Goal: Task Accomplishment & Management: Manage account settings

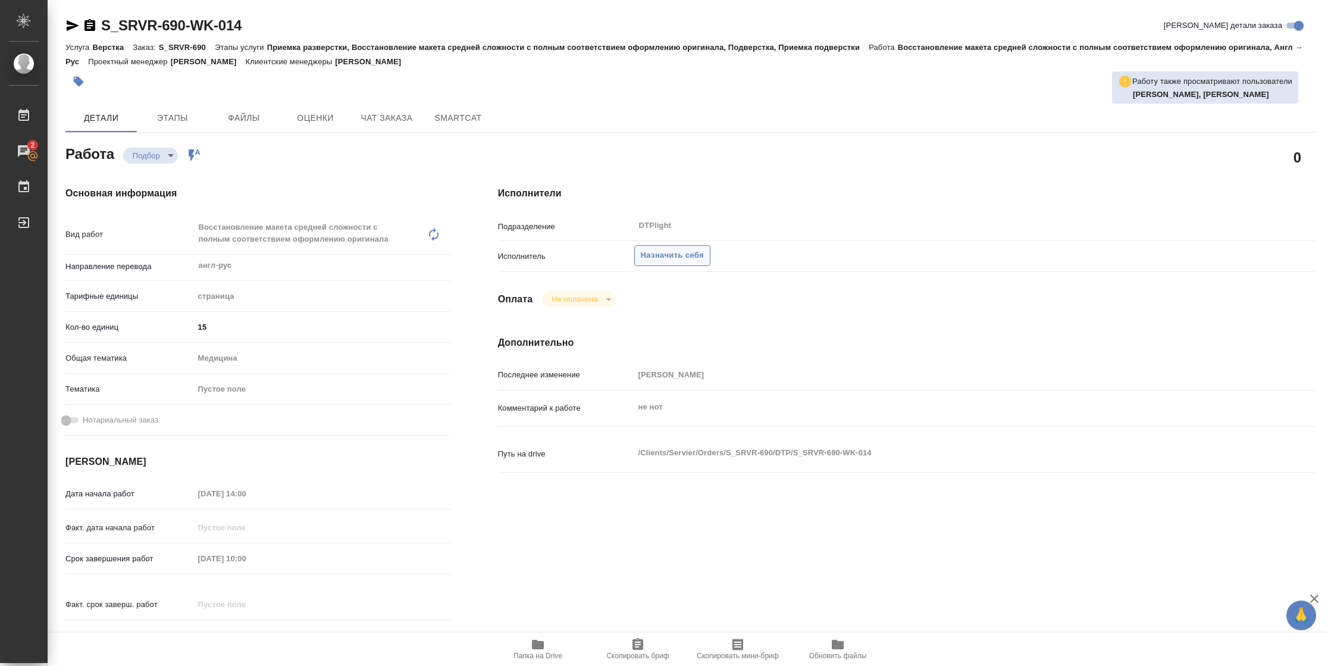
click at [667, 258] on span "Назначить себя" at bounding box center [672, 256] width 63 height 14
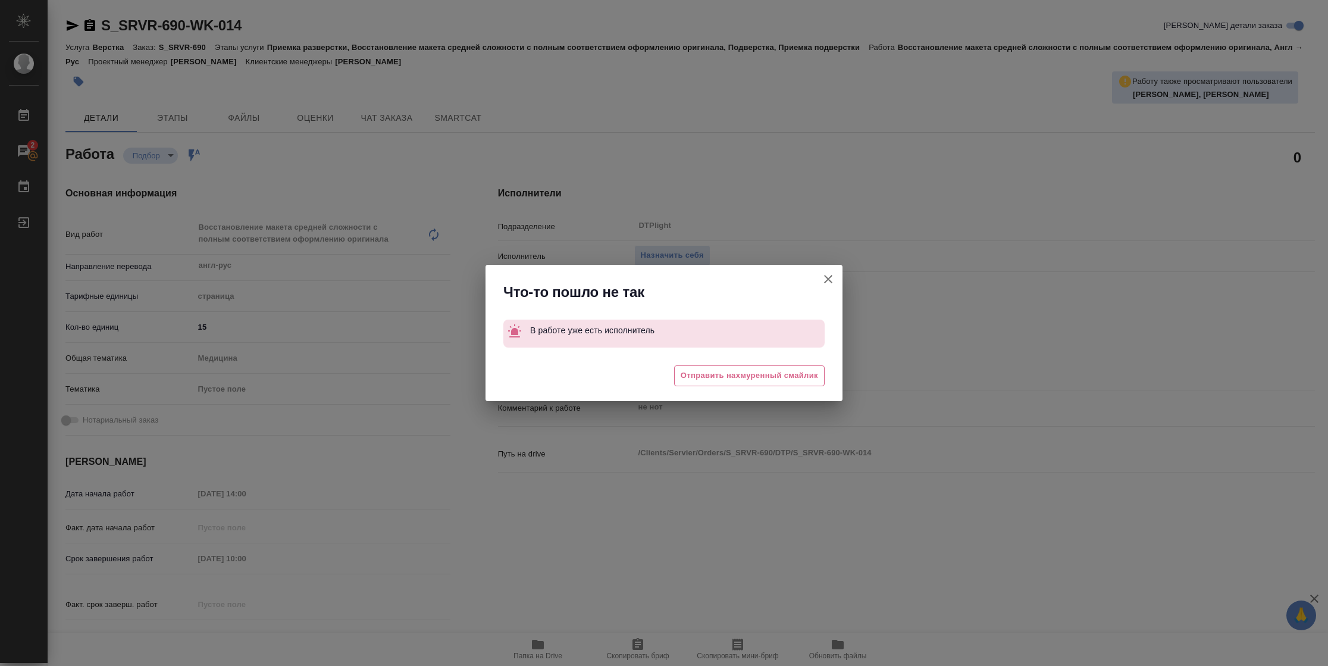
click at [827, 277] on icon "button" at bounding box center [828, 279] width 14 height 14
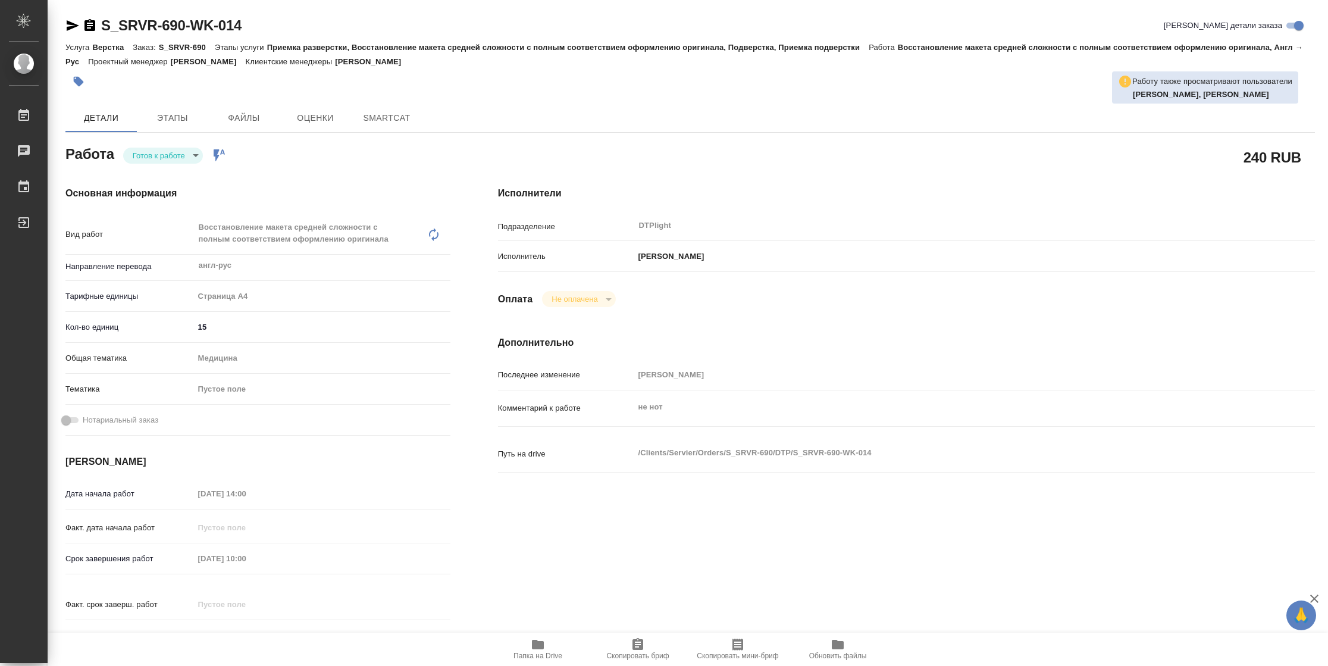
type textarea "x"
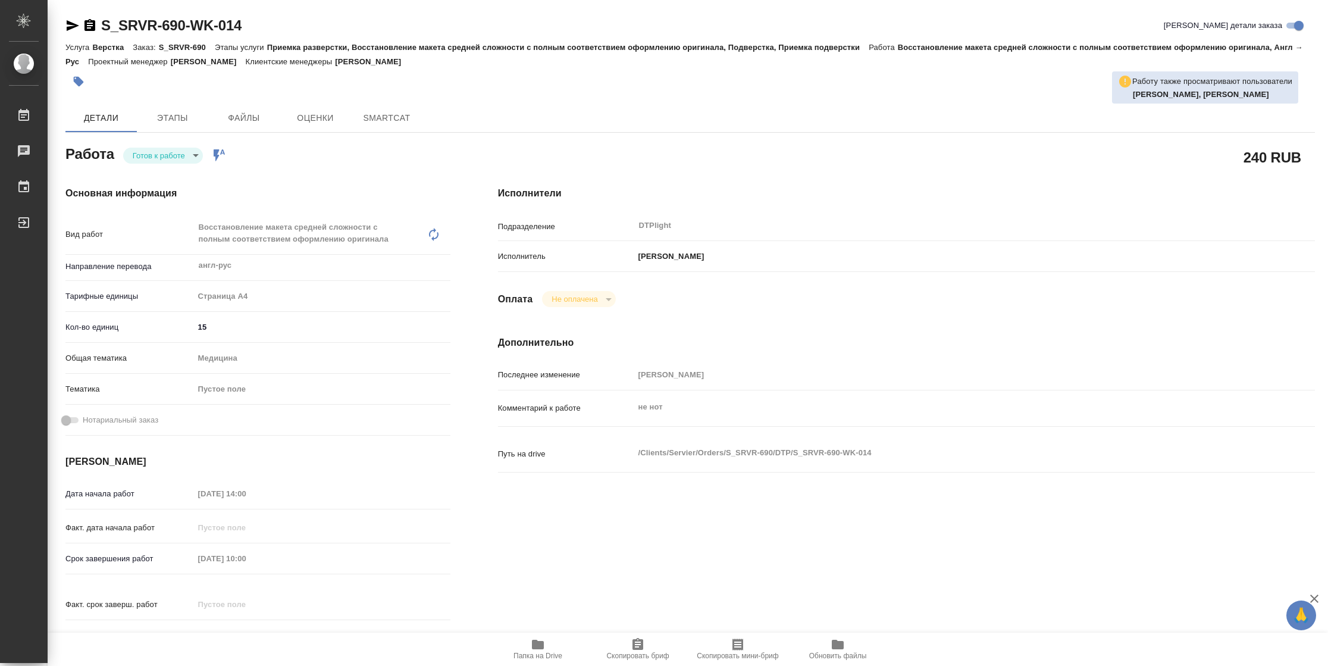
type textarea "x"
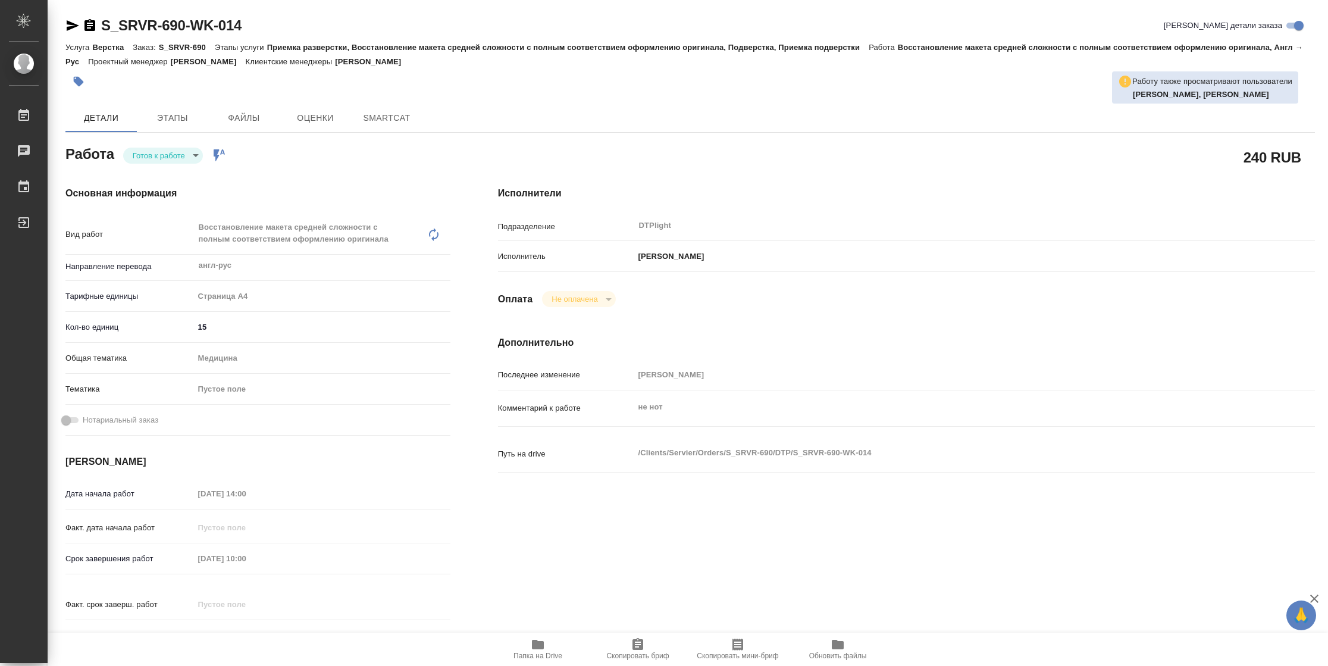
type textarea "x"
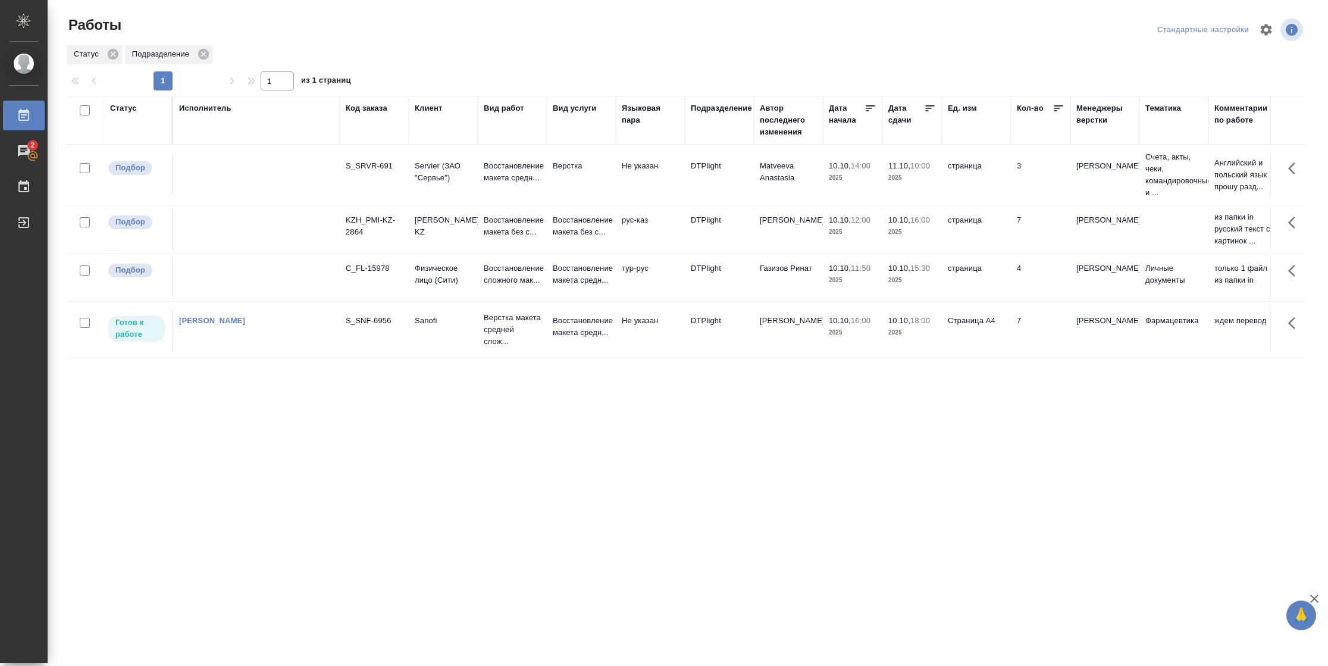
click at [1018, 349] on td "7" at bounding box center [1040, 330] width 59 height 42
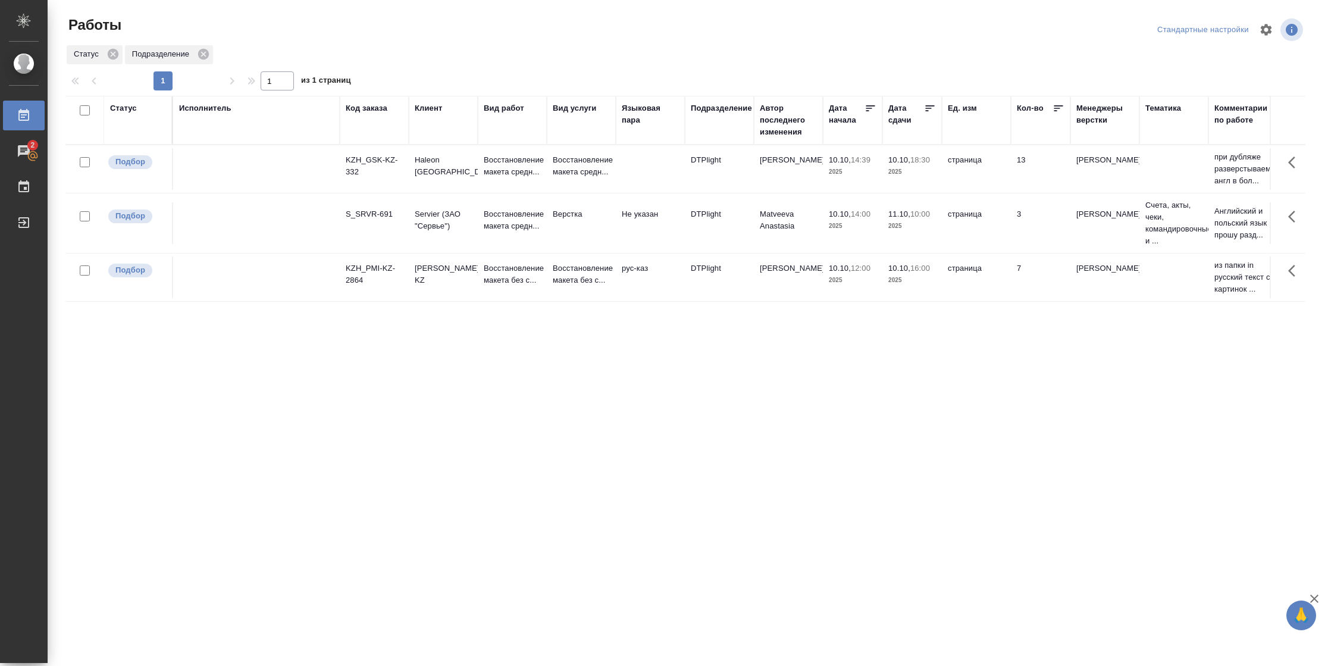
click at [130, 111] on div "Статус" at bounding box center [123, 108] width 27 height 12
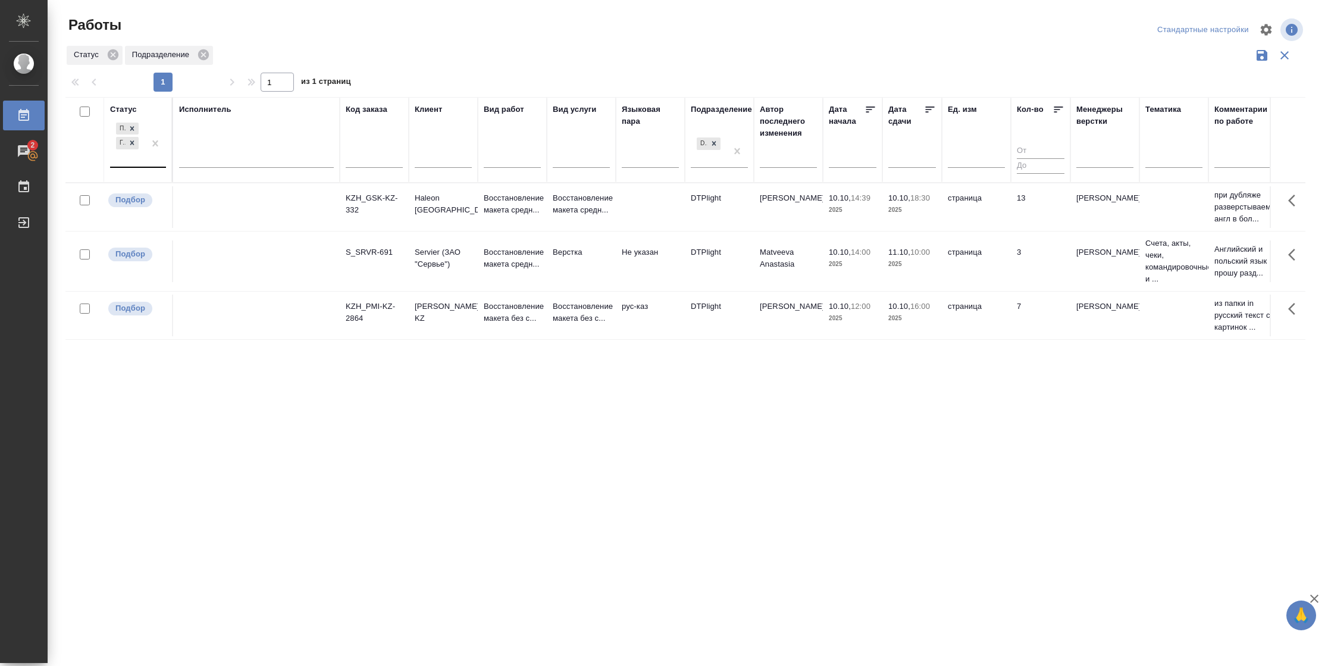
click at [150, 161] on div at bounding box center [155, 143] width 21 height 46
click at [224, 236] on div "В работе" at bounding box center [268, 236] width 178 height 21
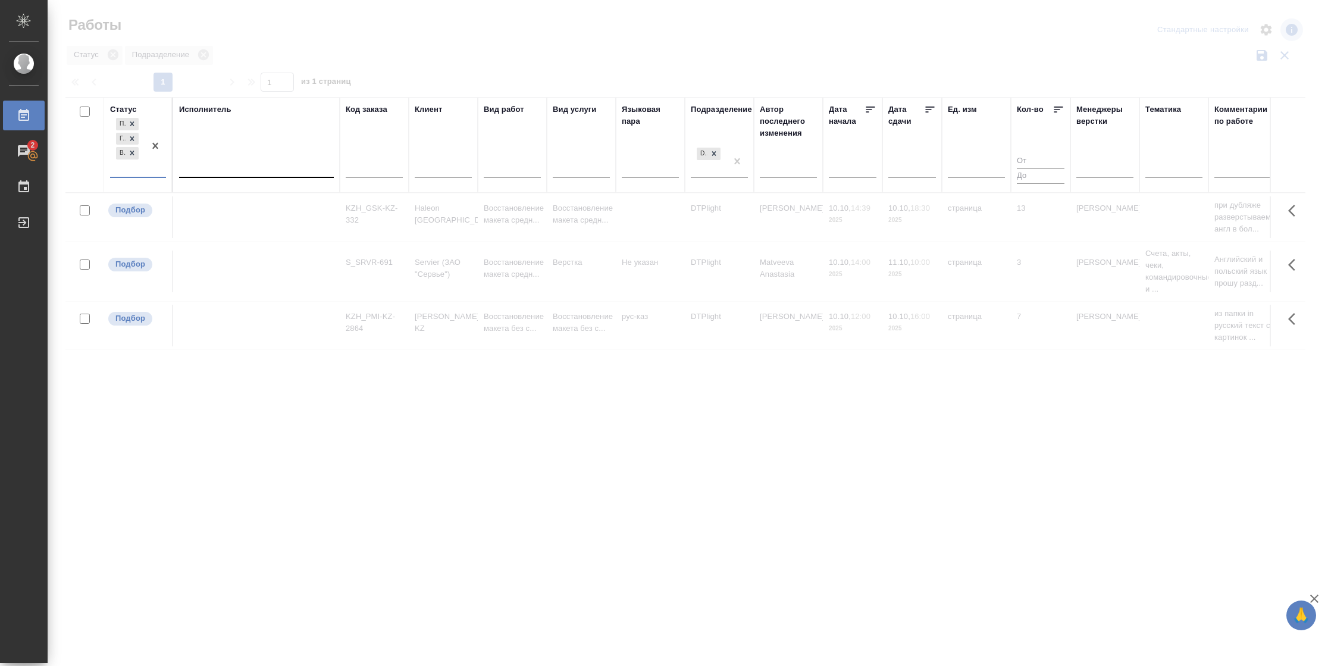
click at [224, 167] on div at bounding box center [256, 165] width 155 height 17
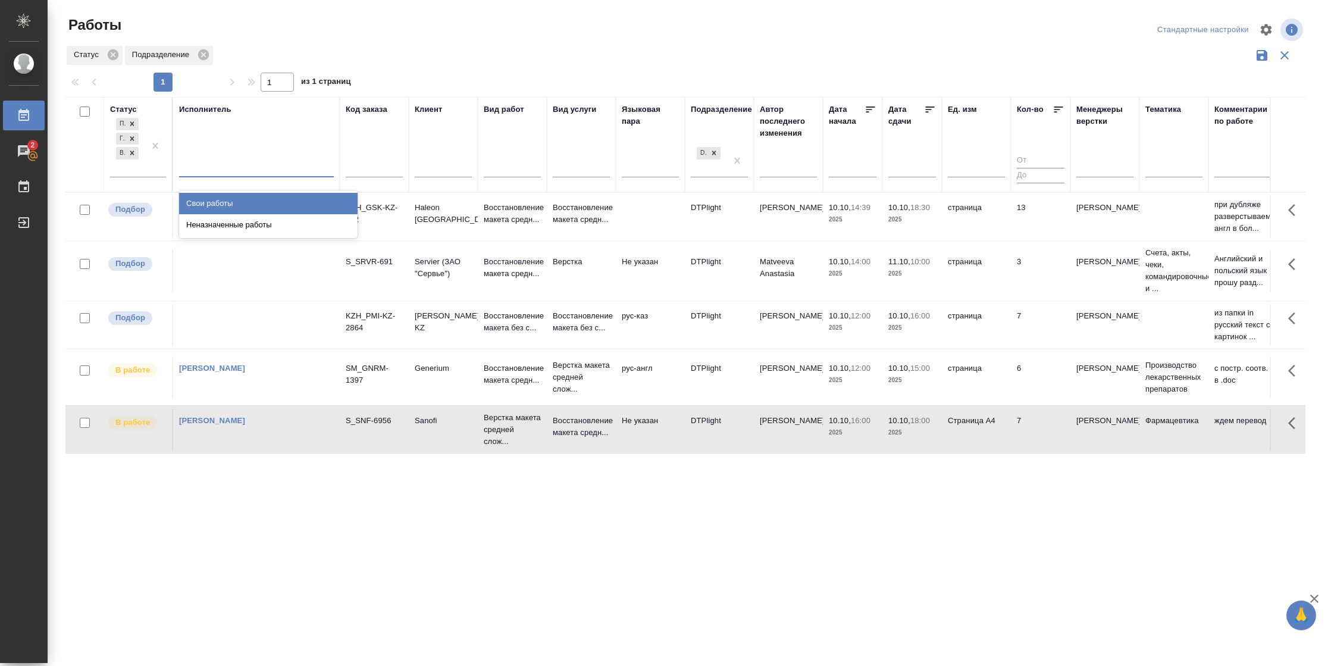
click at [224, 200] on div "Свои работы" at bounding box center [268, 203] width 178 height 21
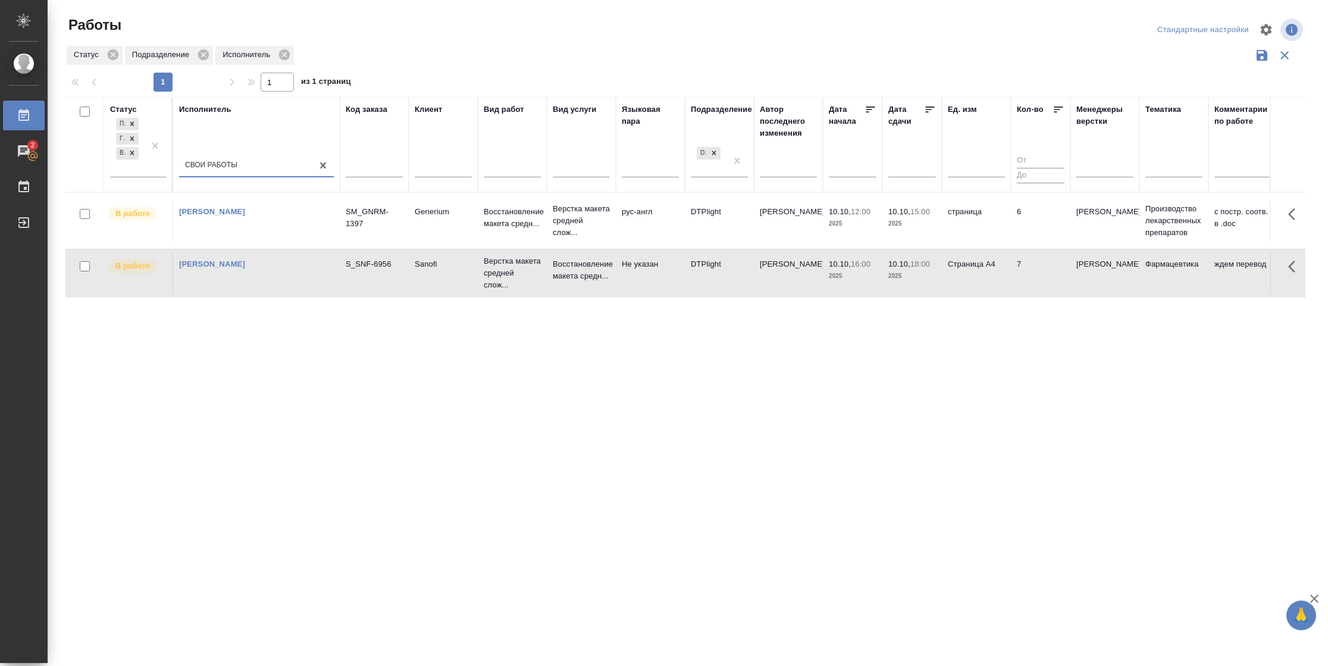
click at [934, 110] on icon at bounding box center [930, 109] width 12 height 12
click at [1013, 228] on td "6" at bounding box center [1040, 221] width 59 height 42
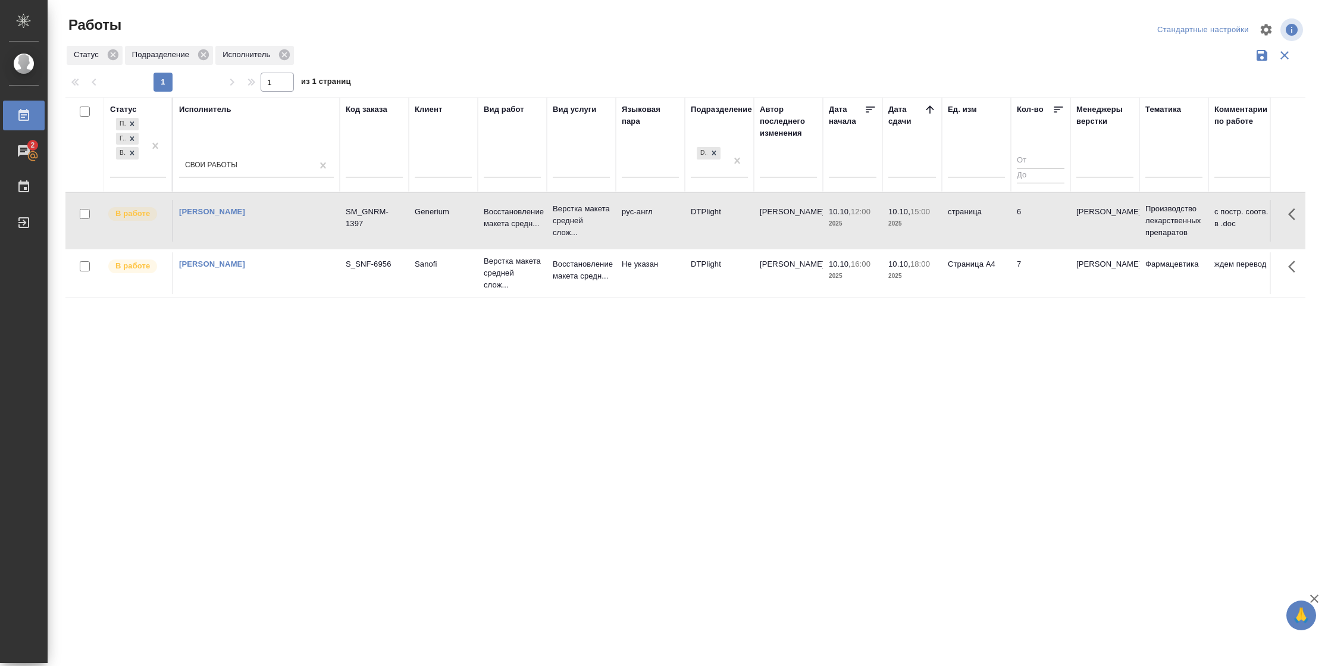
click at [1013, 228] on td "6" at bounding box center [1040, 221] width 59 height 42
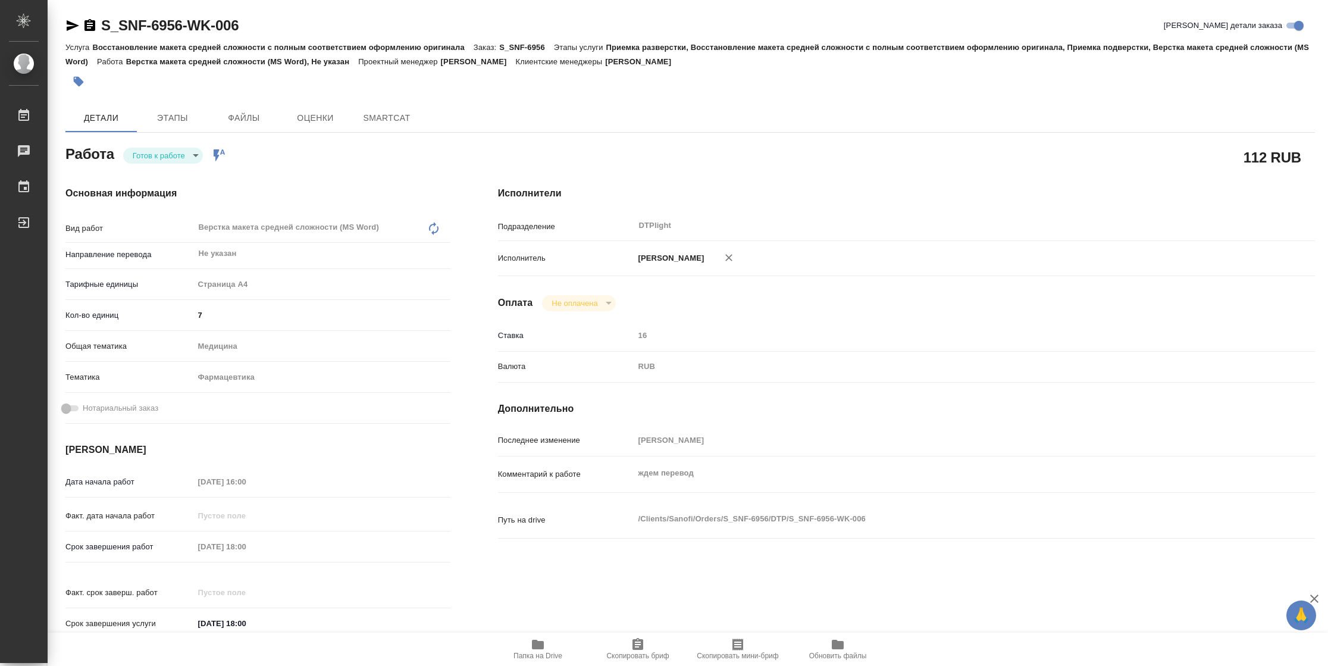
type textarea "x"
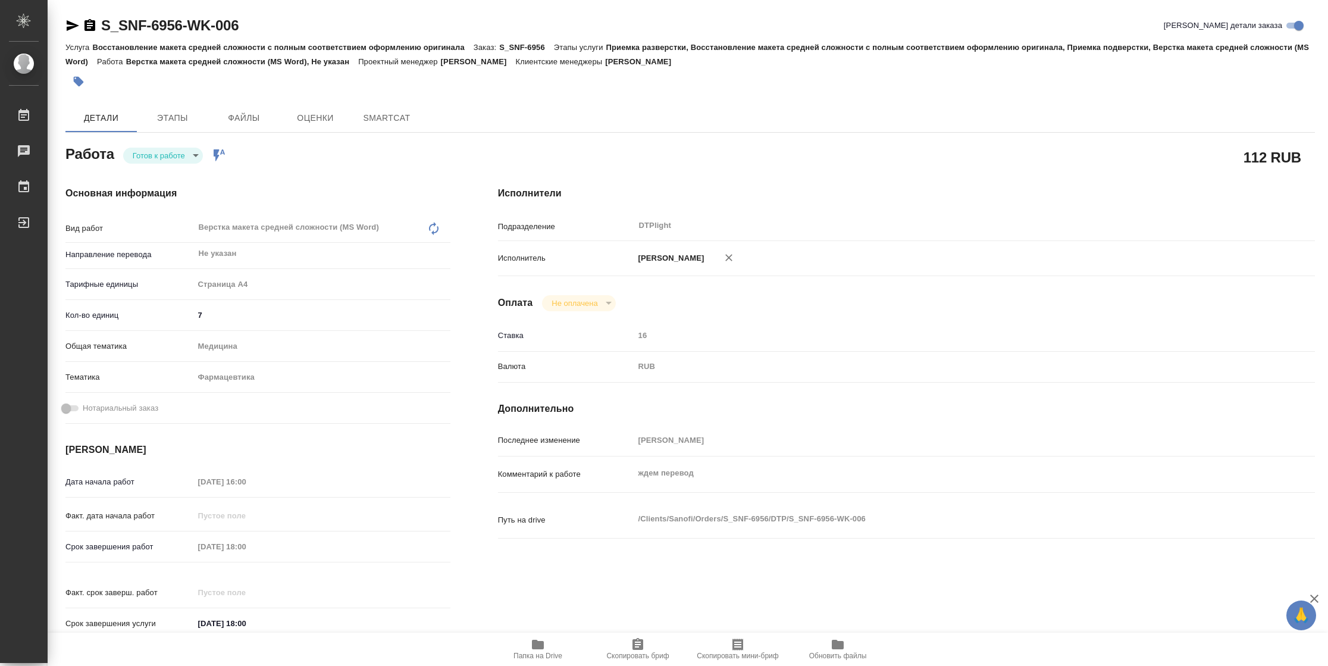
type textarea "x"
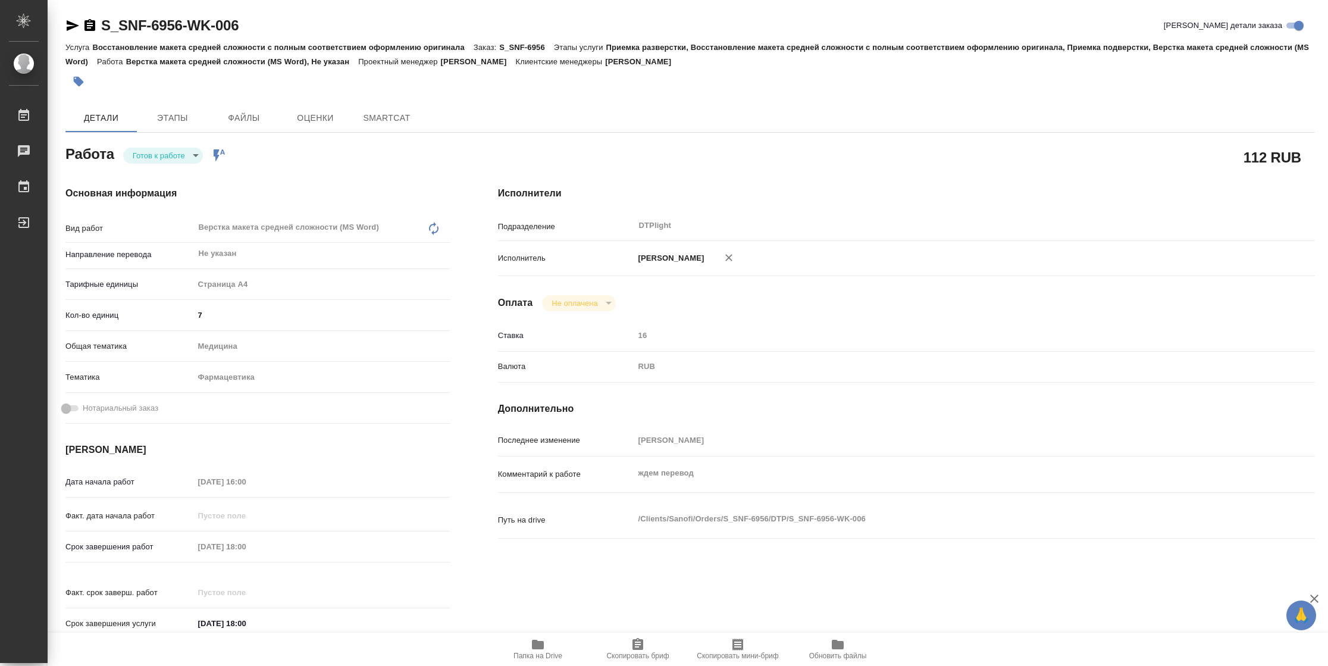
type textarea "x"
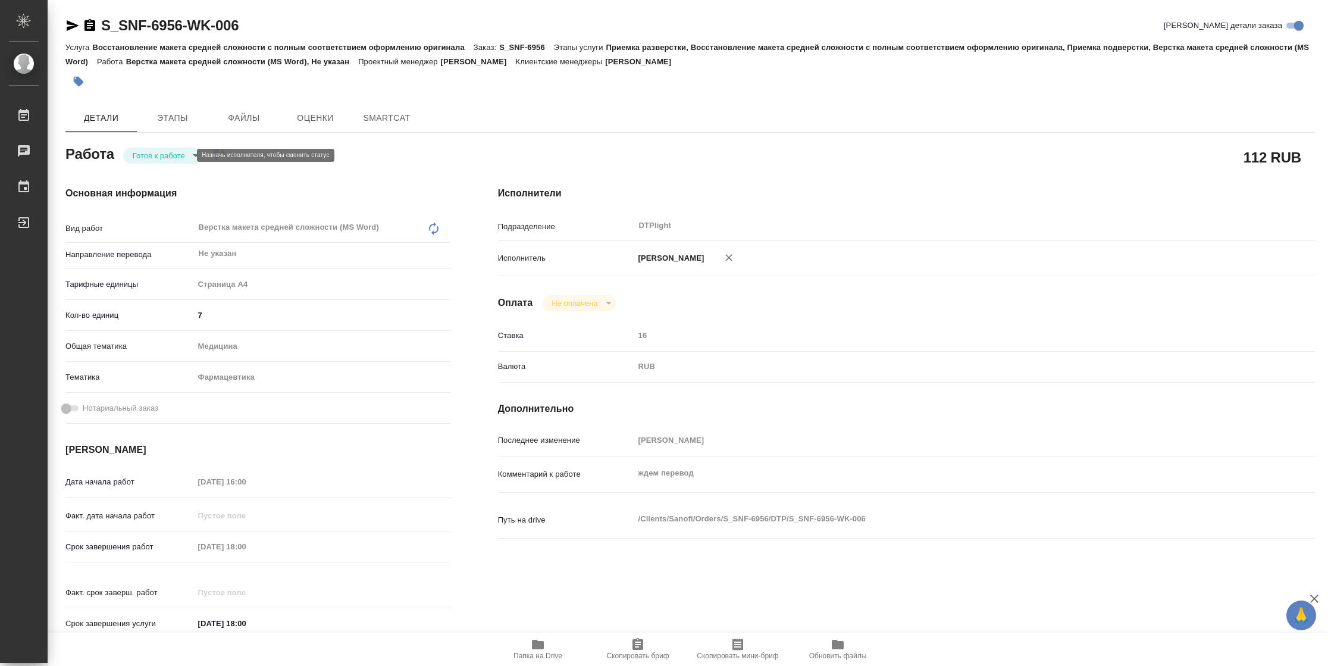
type textarea "x"
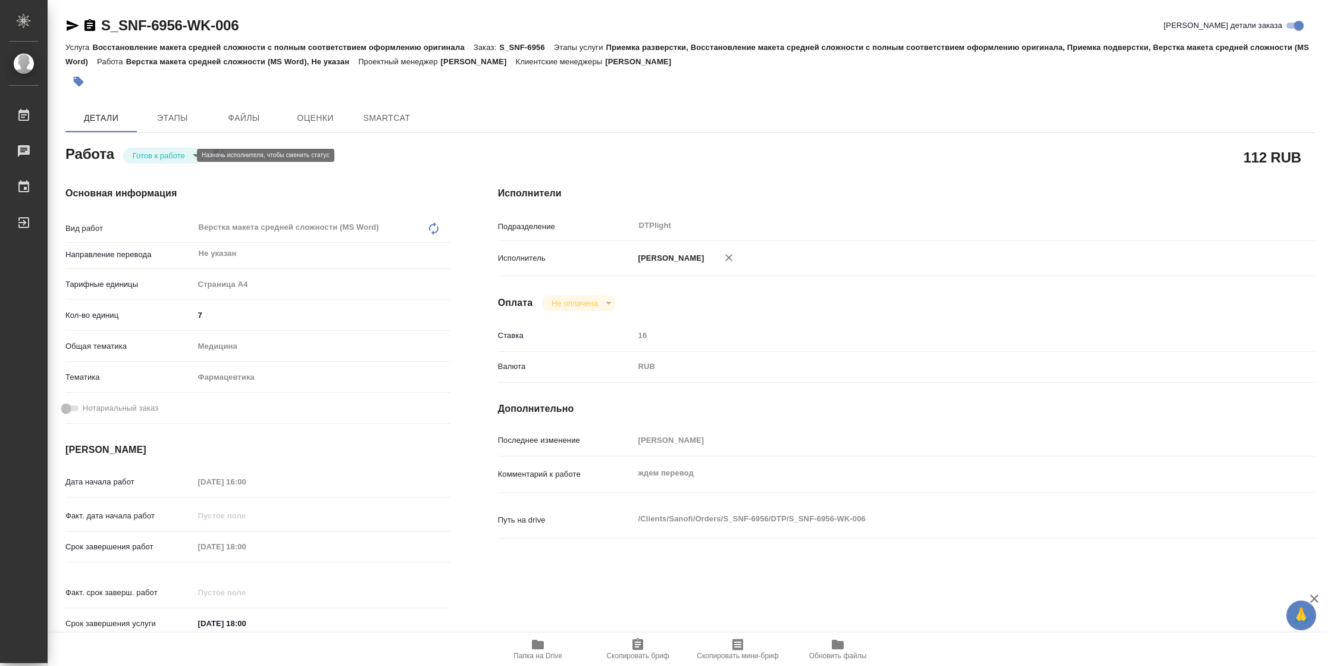
click at [161, 150] on body "🙏 .cls-1 fill:#fff; AWATERA Vasilyeva Natalia Работы Чаты График Выйти S_SNF-69…" at bounding box center [664, 333] width 1328 height 666
click at [160, 150] on button "В работе" at bounding box center [152, 155] width 39 height 13
type textarea "x"
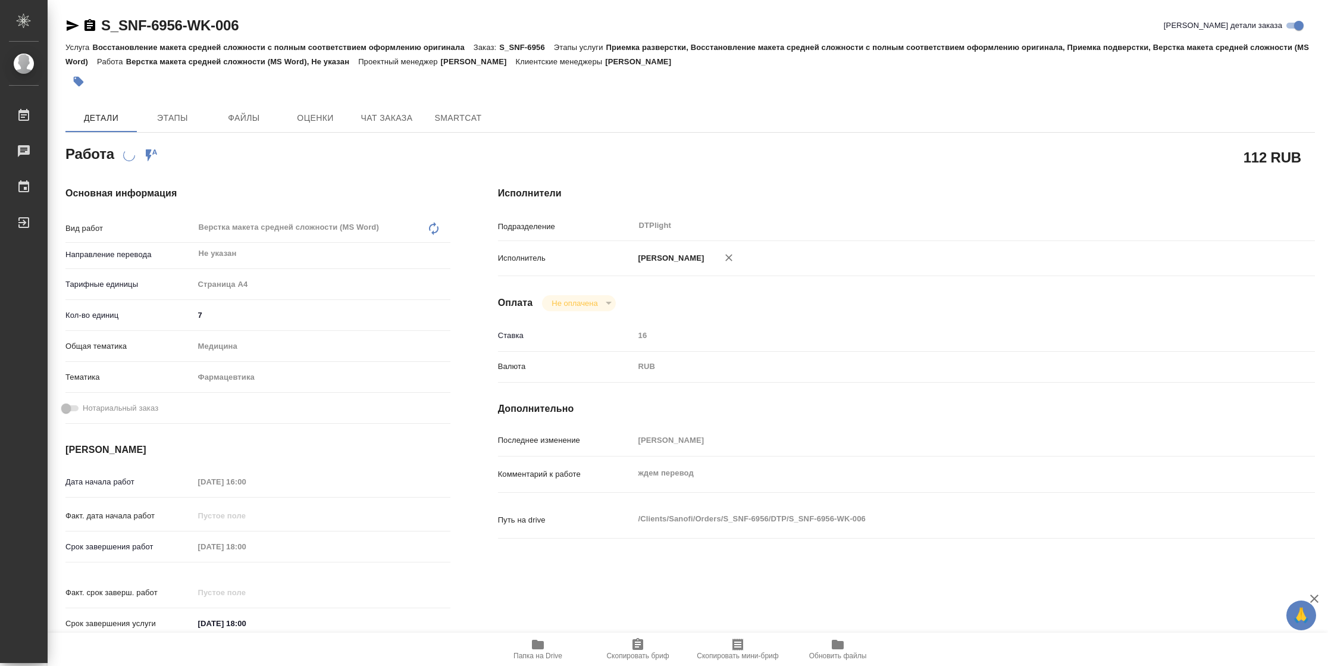
type textarea "x"
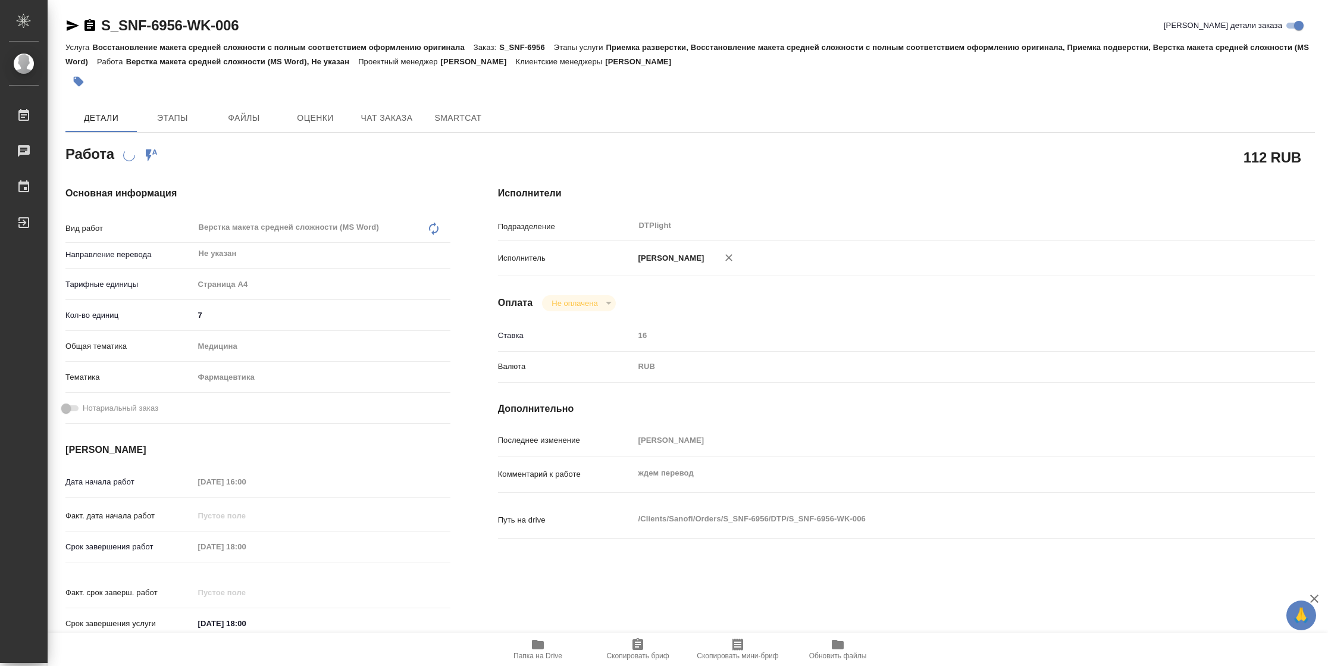
type textarea "x"
click at [73, 23] on icon "button" at bounding box center [73, 25] width 12 height 11
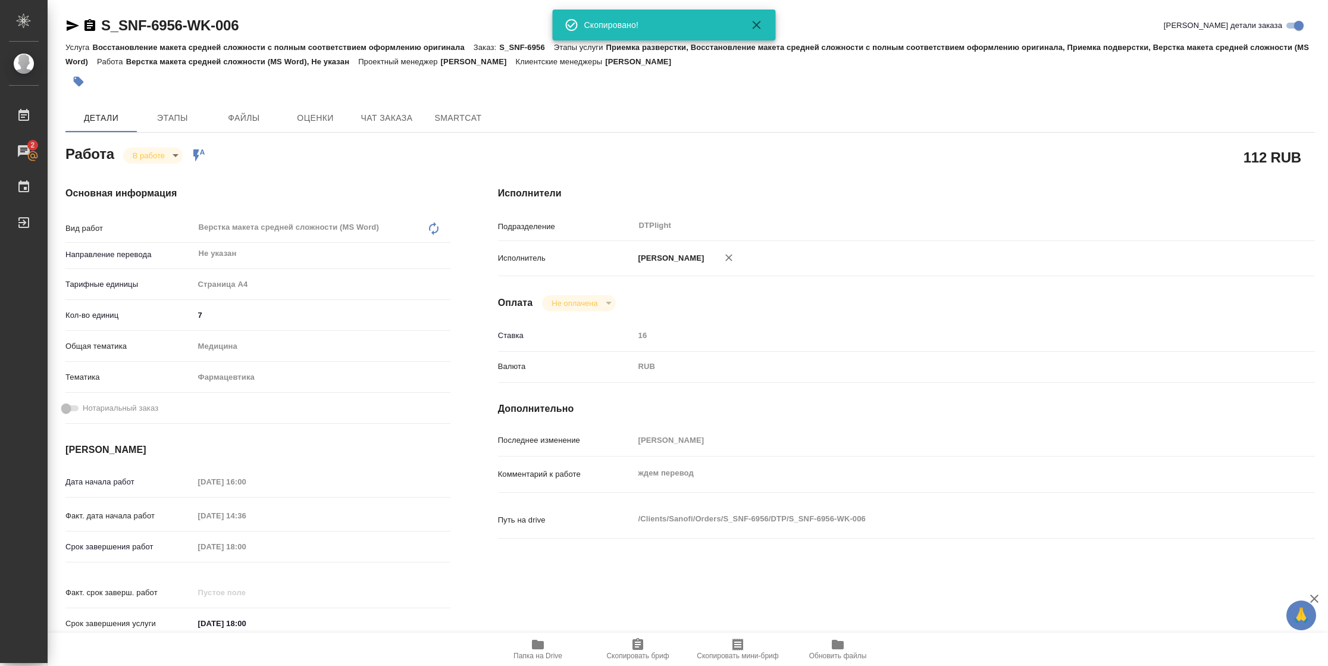
type textarea "x"
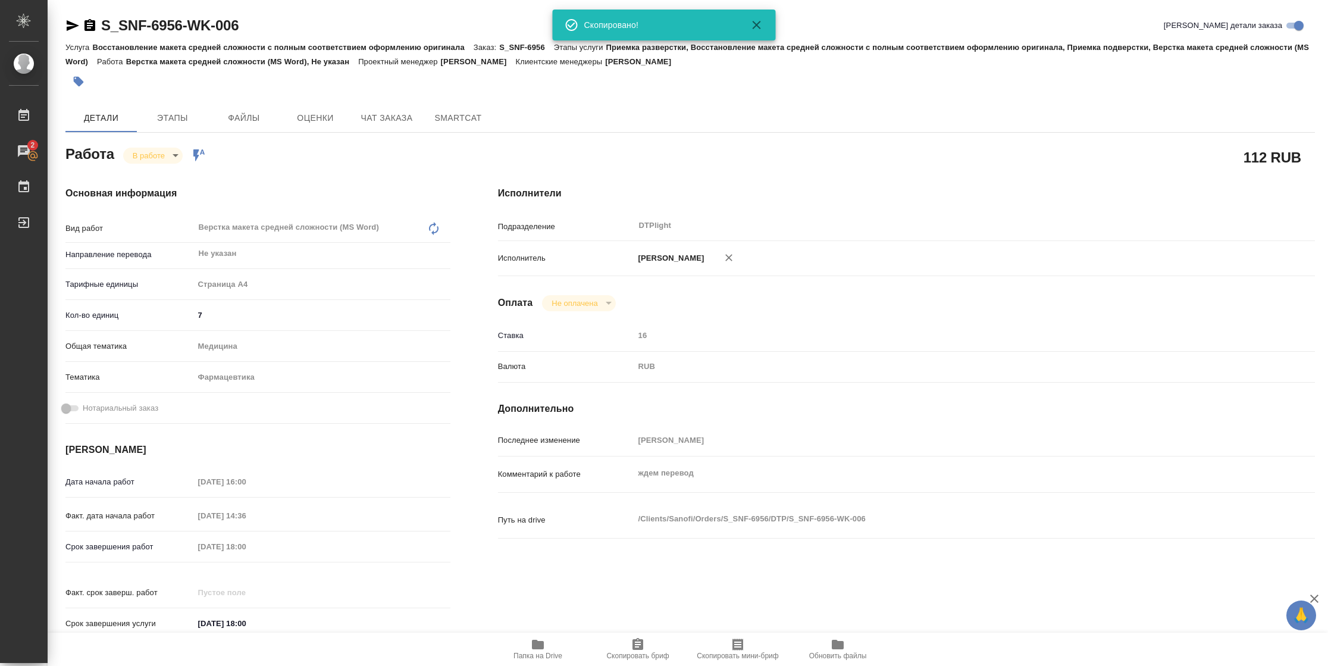
type textarea "x"
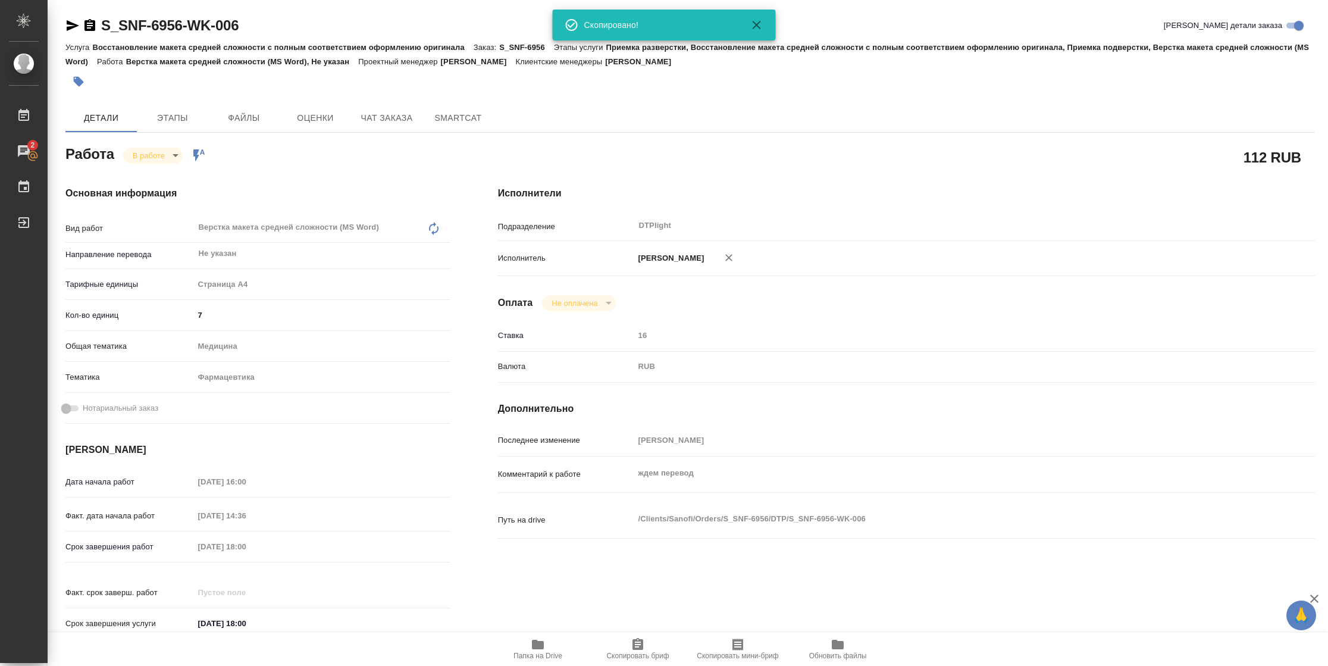
type textarea "x"
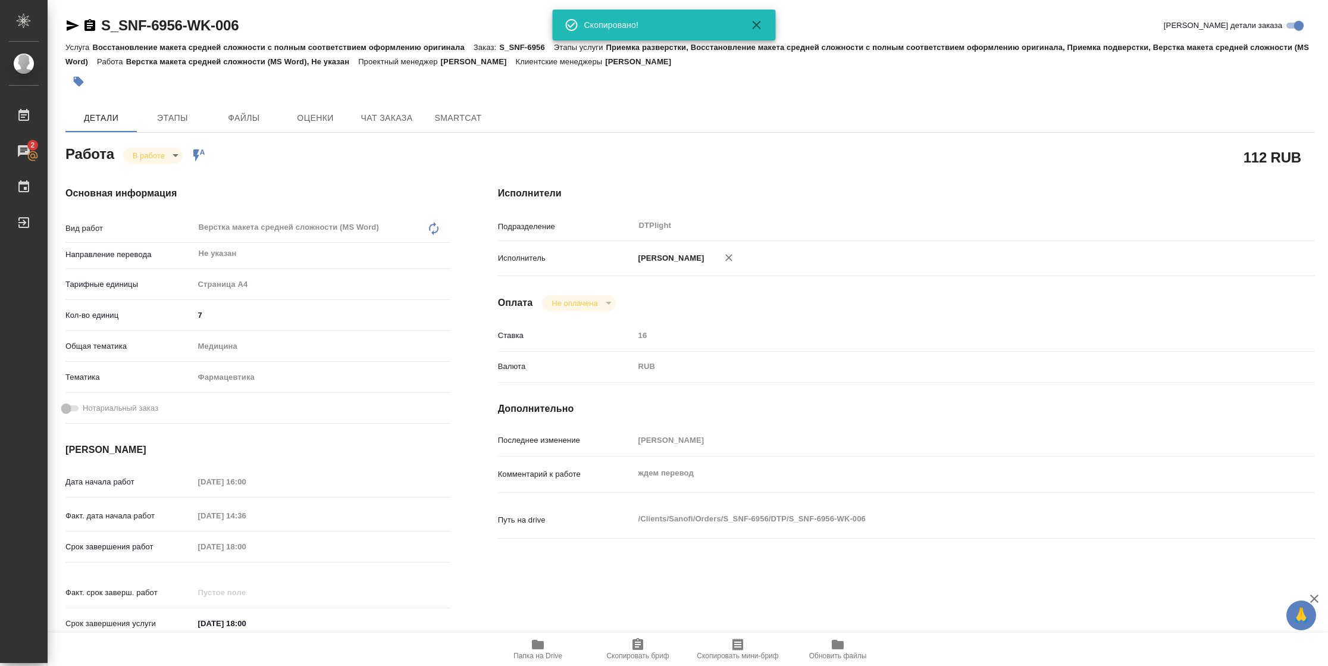
type textarea "x"
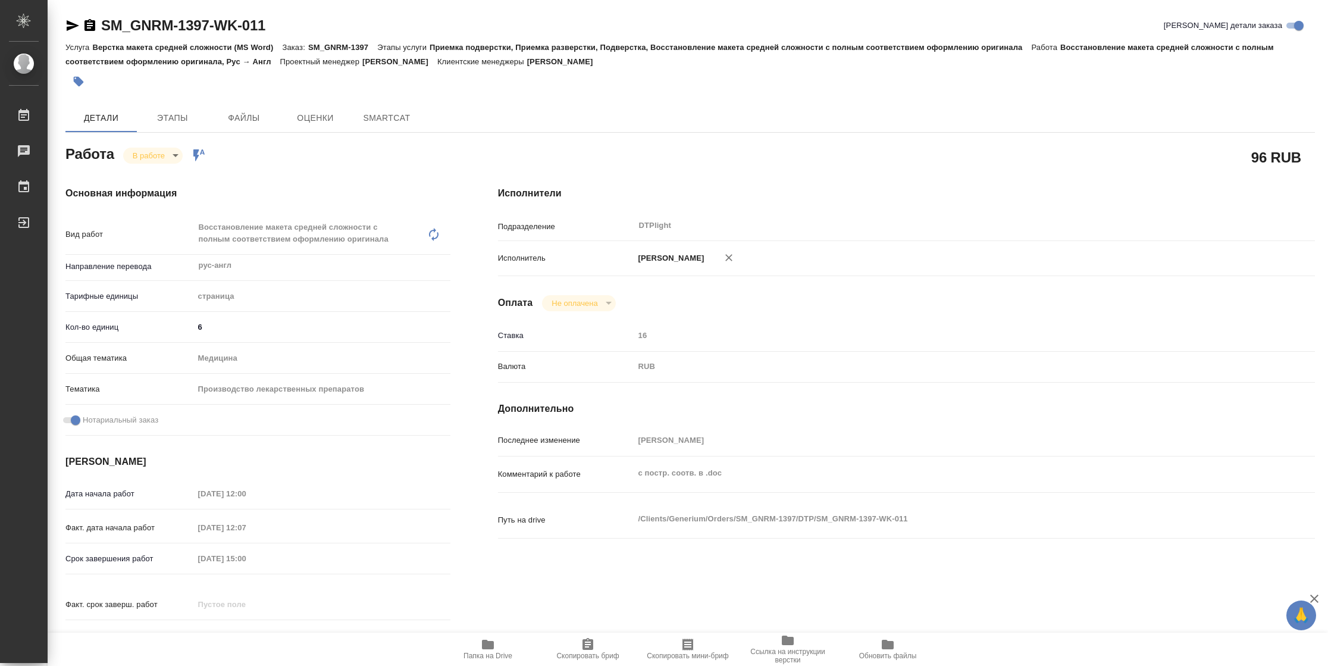
type textarea "x"
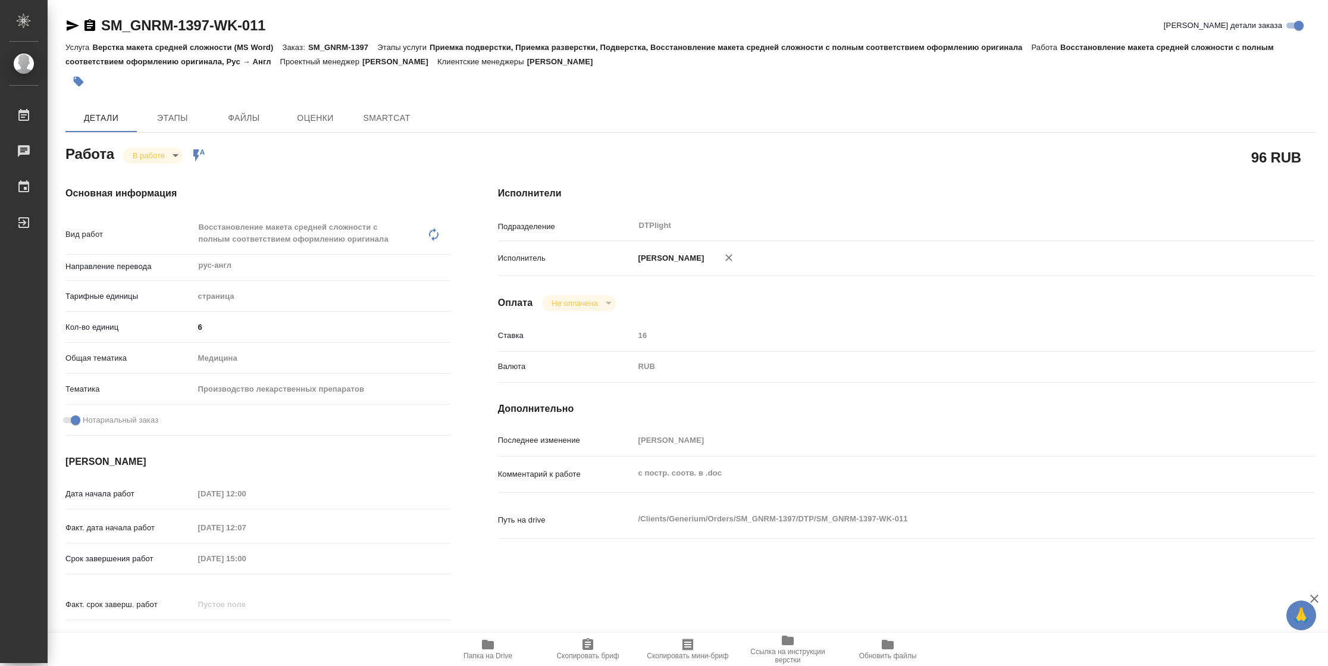
type textarea "x"
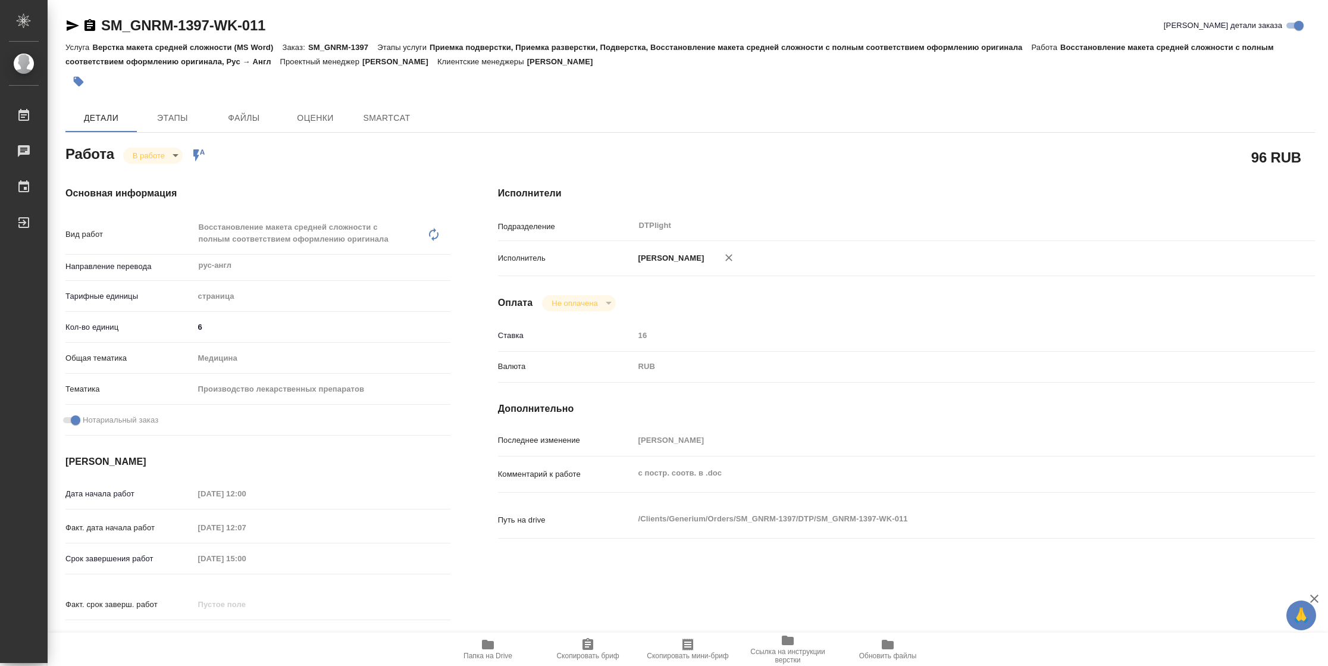
type textarea "x"
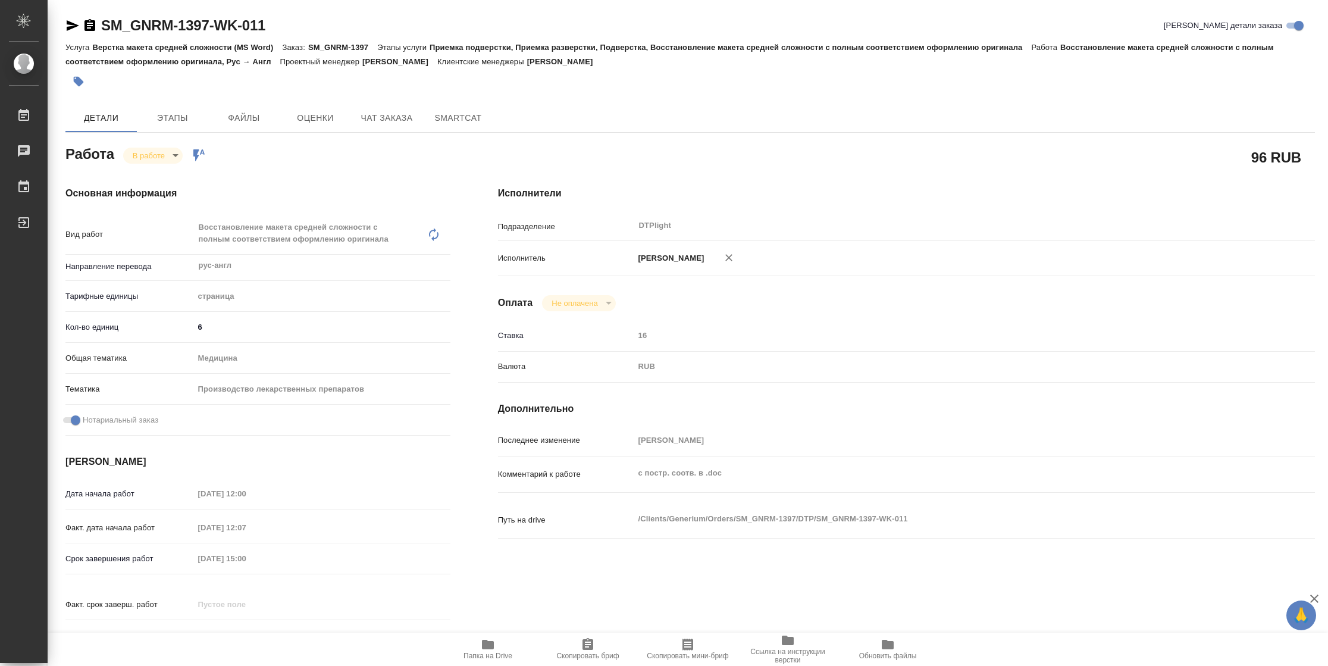
click at [498, 655] on span "Папка на Drive" at bounding box center [487, 655] width 49 height 8
type textarea "x"
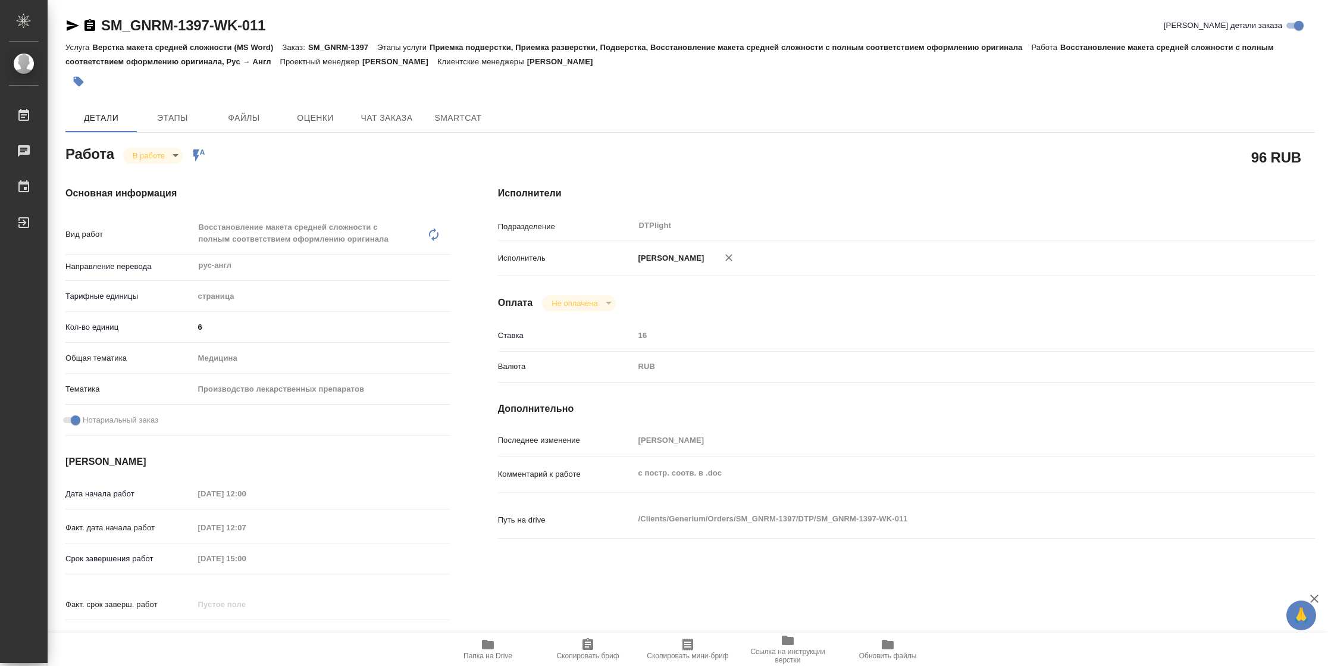
type textarea "x"
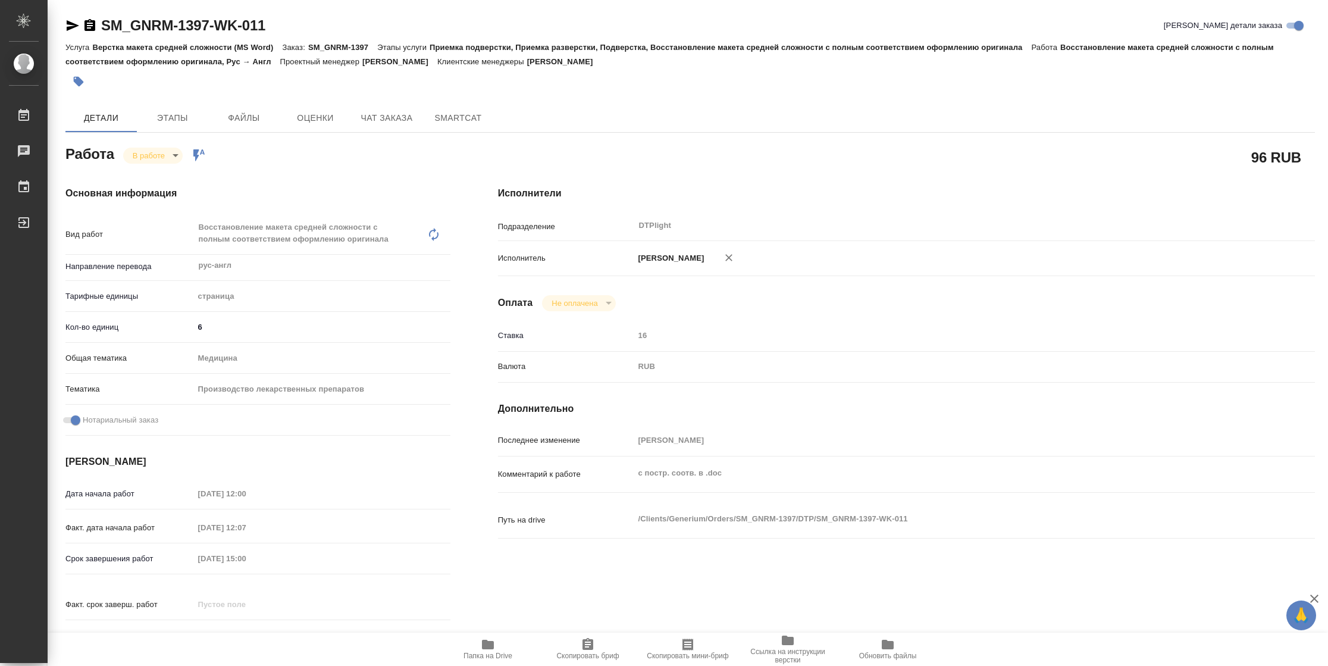
type textarea "x"
click at [168, 150] on body "🙏 .cls-1 fill:#fff; AWATERA Vasilyeva Natalia Работы 2 Чаты График Выйти SM_GNR…" at bounding box center [664, 333] width 1328 height 666
click at [164, 171] on button "Выполнен" at bounding box center [154, 175] width 43 height 13
type textarea "x"
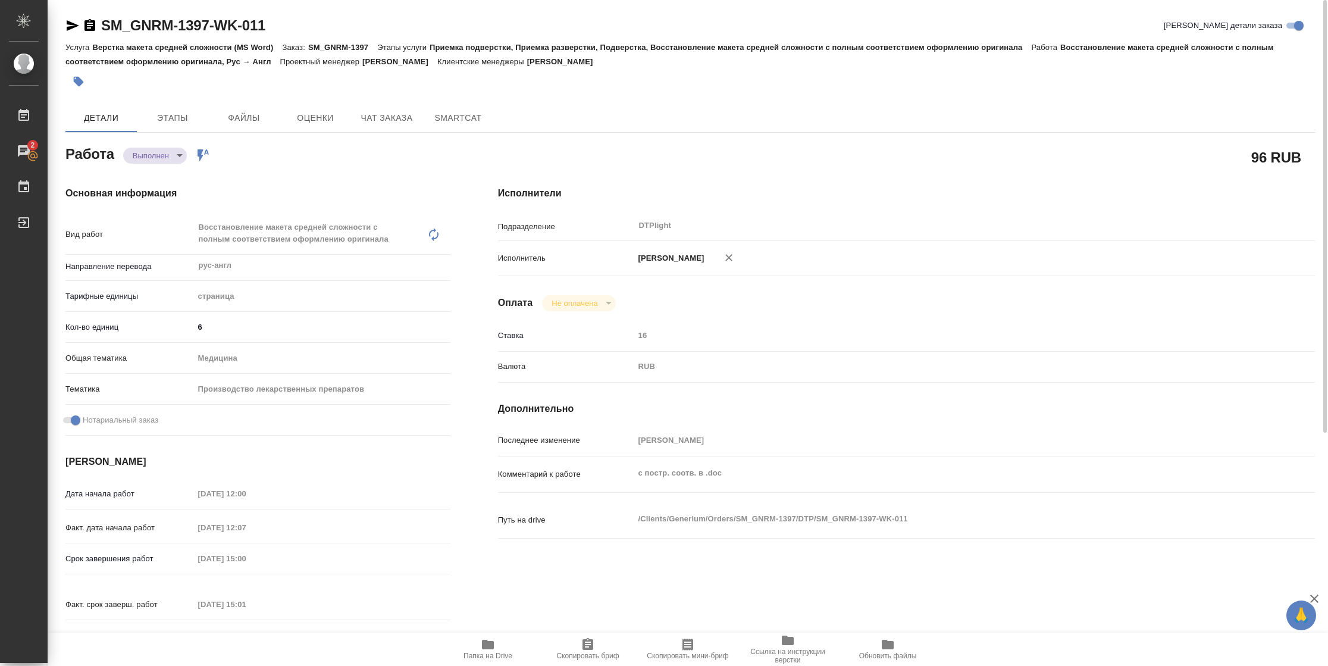
type textarea "x"
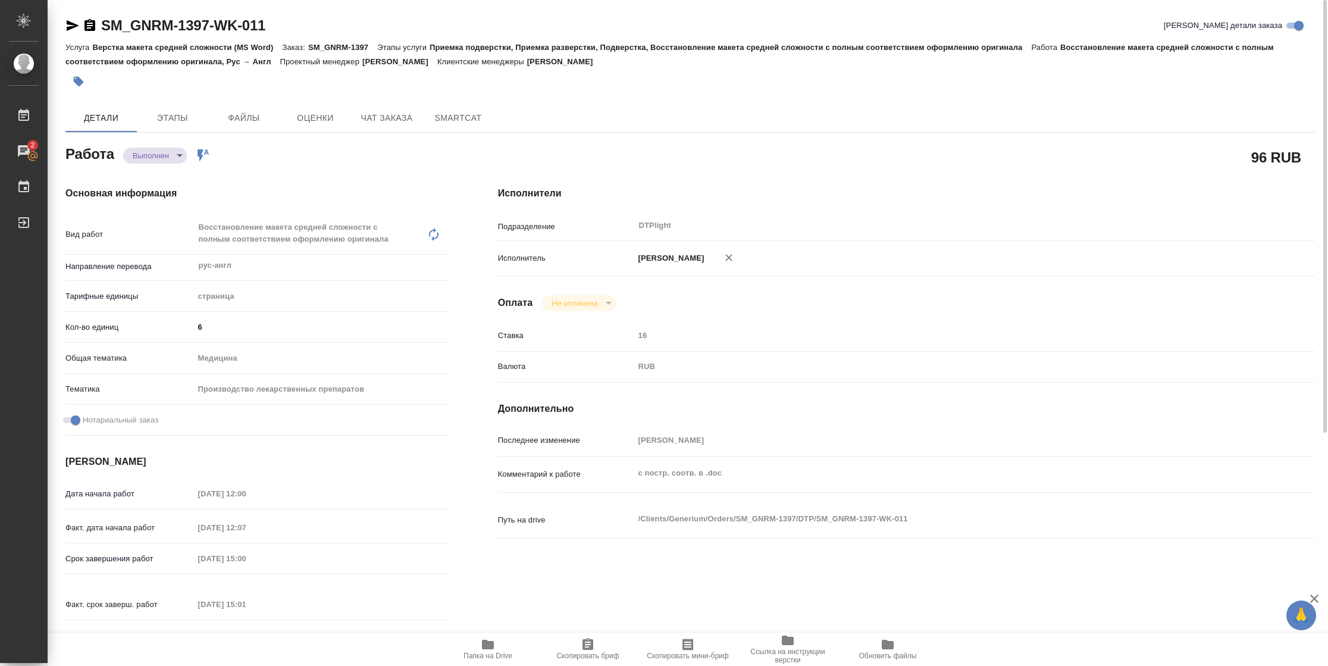
type textarea "x"
drag, startPoint x: 70, startPoint y: 24, endPoint x: 98, endPoint y: 18, distance: 29.3
click at [70, 24] on icon "button" at bounding box center [73, 25] width 12 height 11
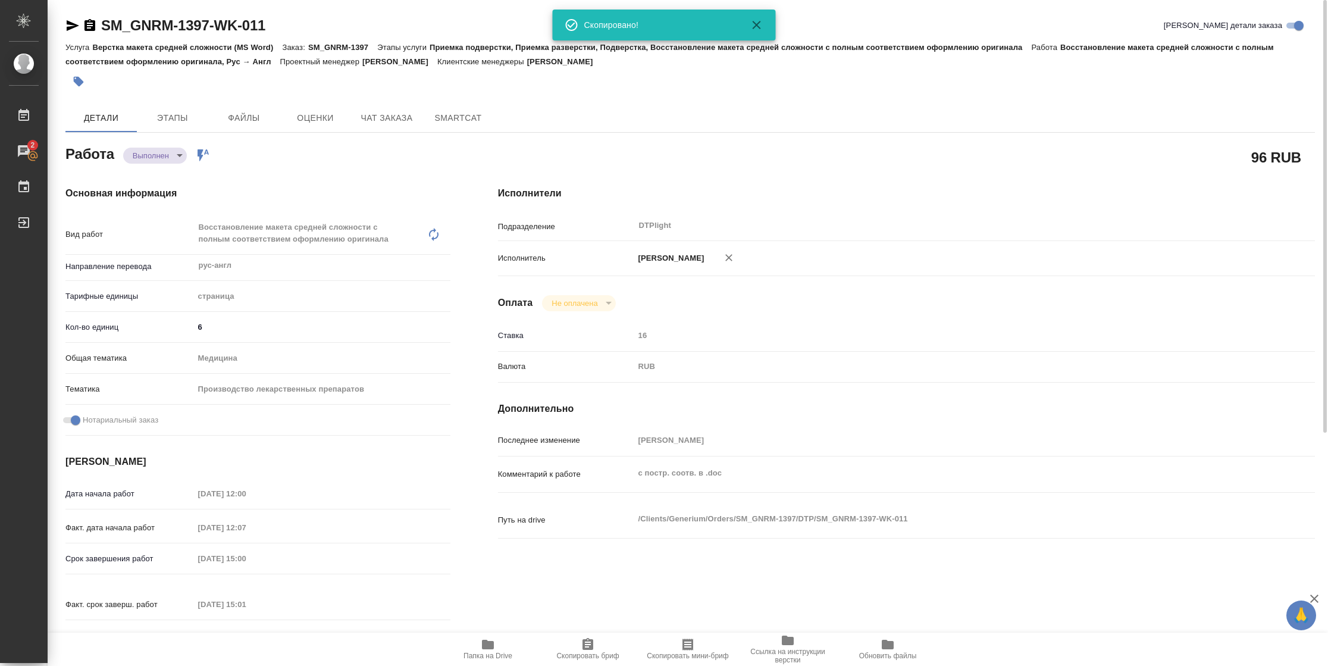
type textarea "x"
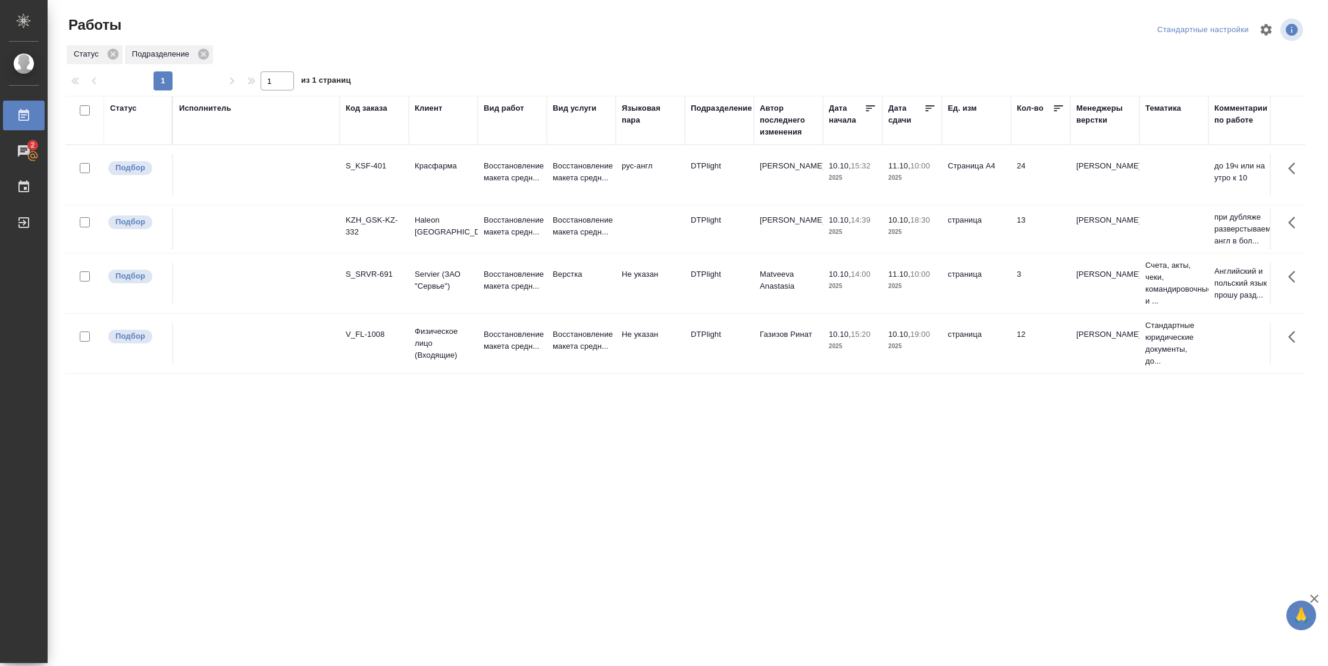
click at [929, 107] on icon at bounding box center [930, 108] width 12 height 12
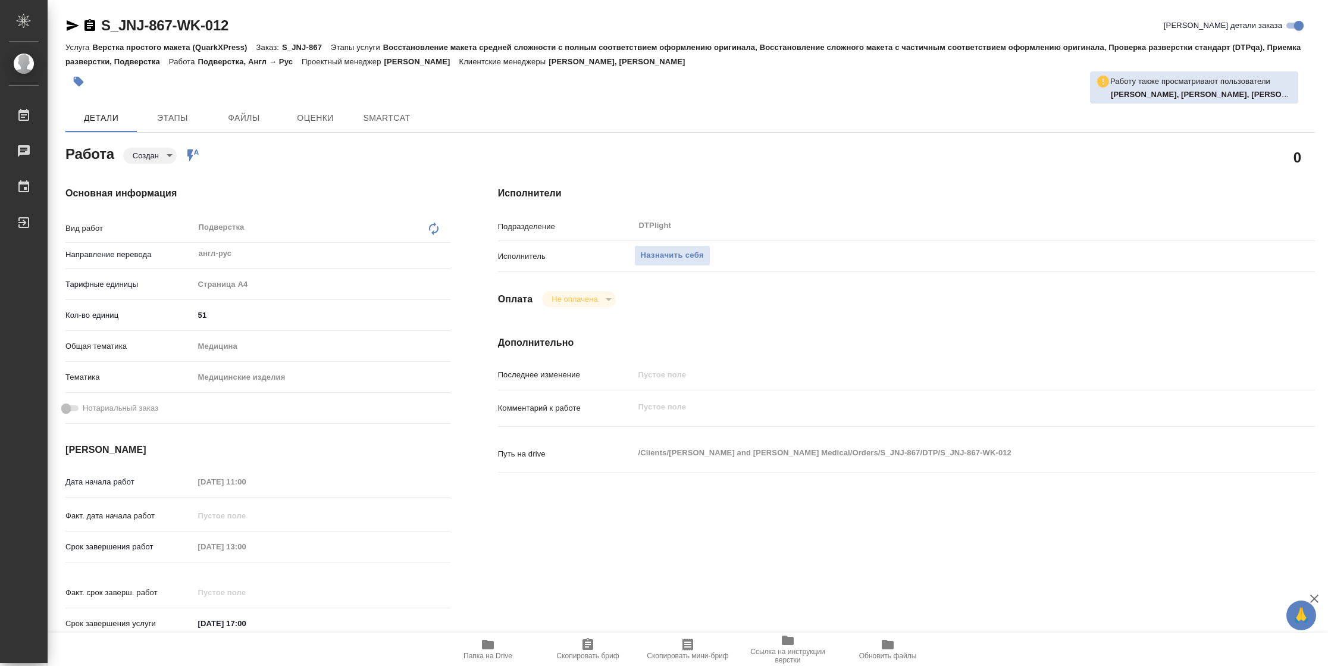
type textarea "x"
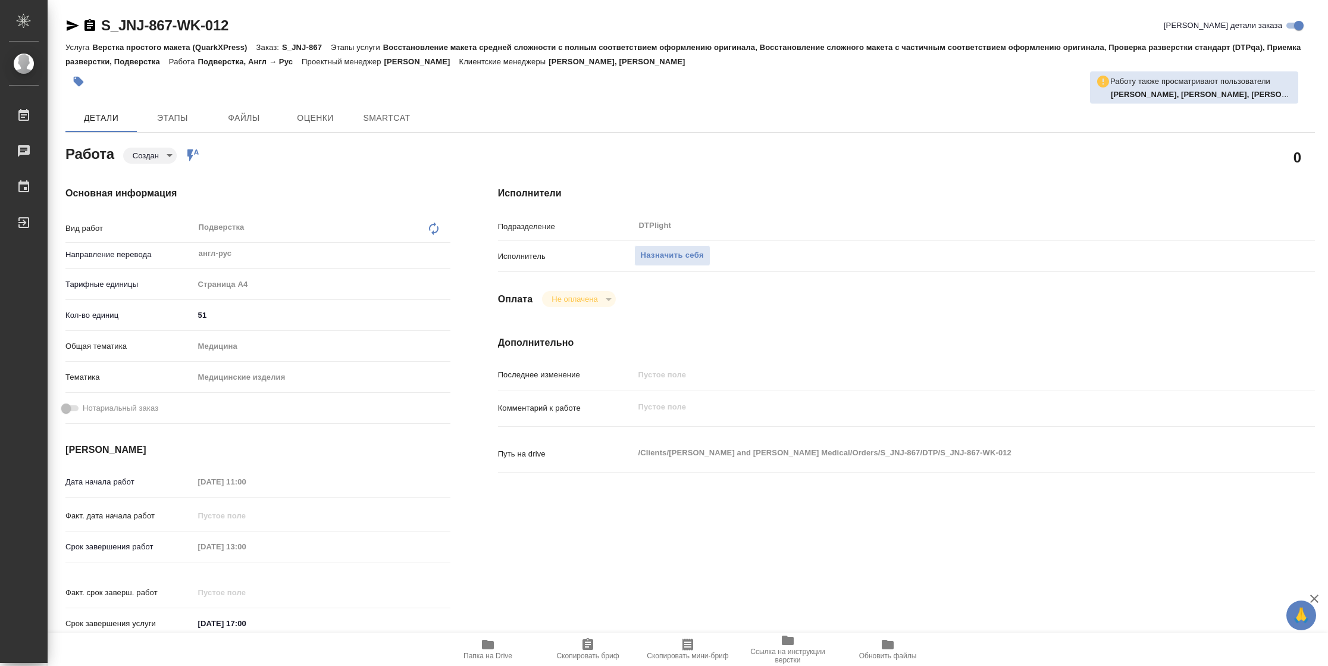
type textarea "x"
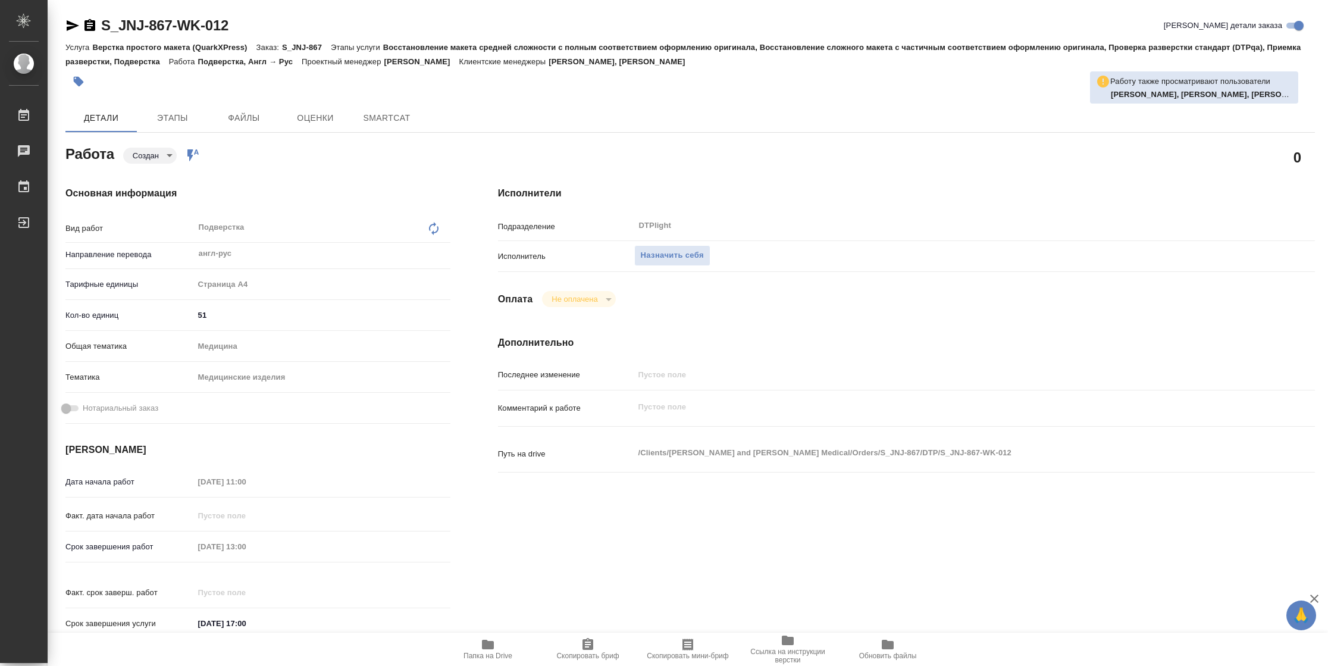
click at [492, 644] on icon "button" at bounding box center [488, 644] width 12 height 10
type textarea "x"
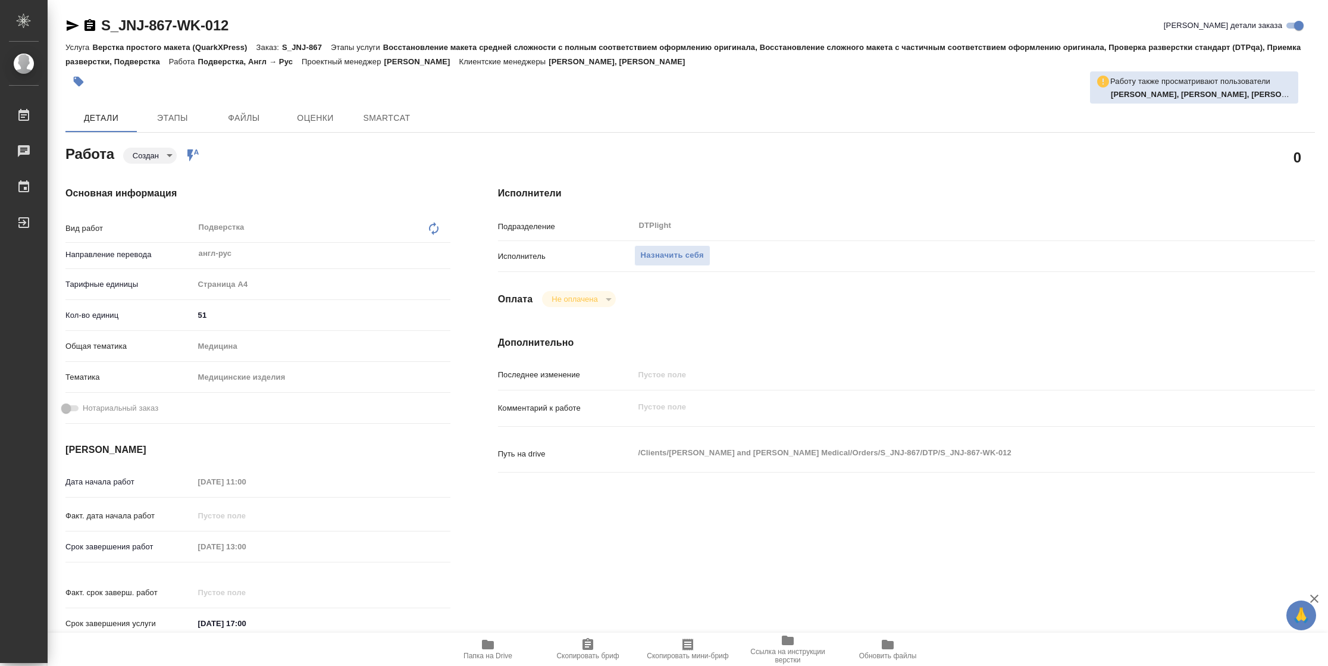
type textarea "x"
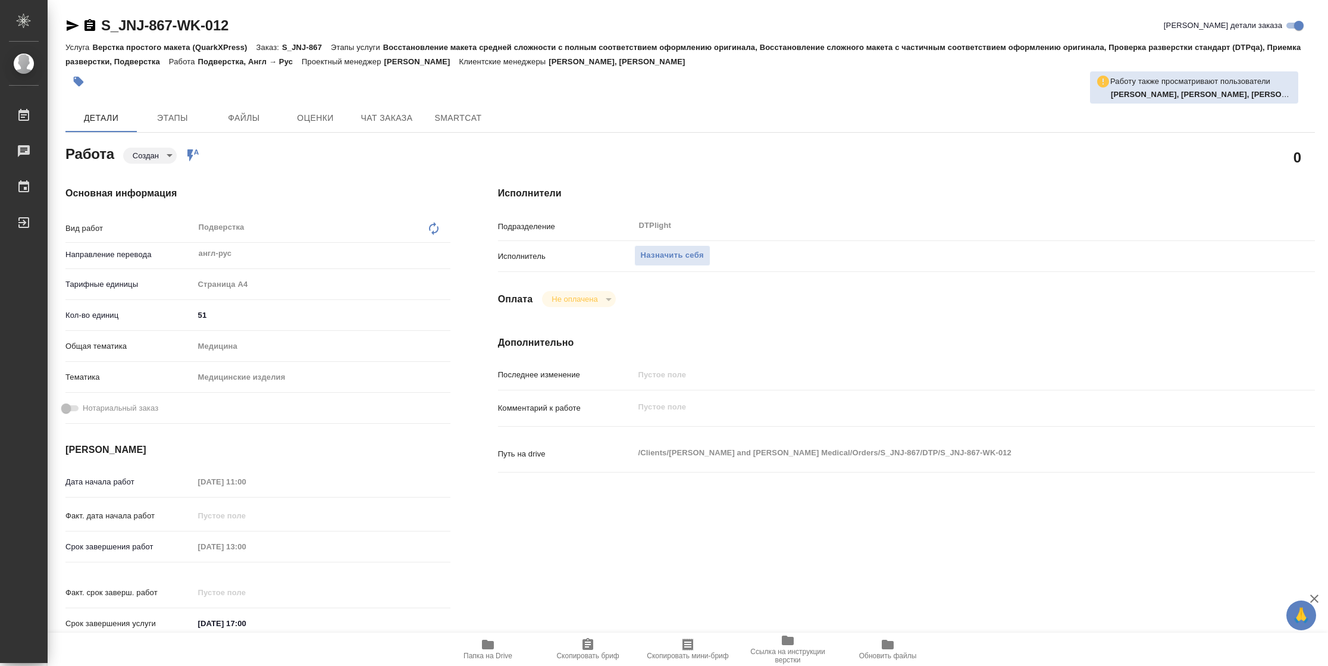
type textarea "x"
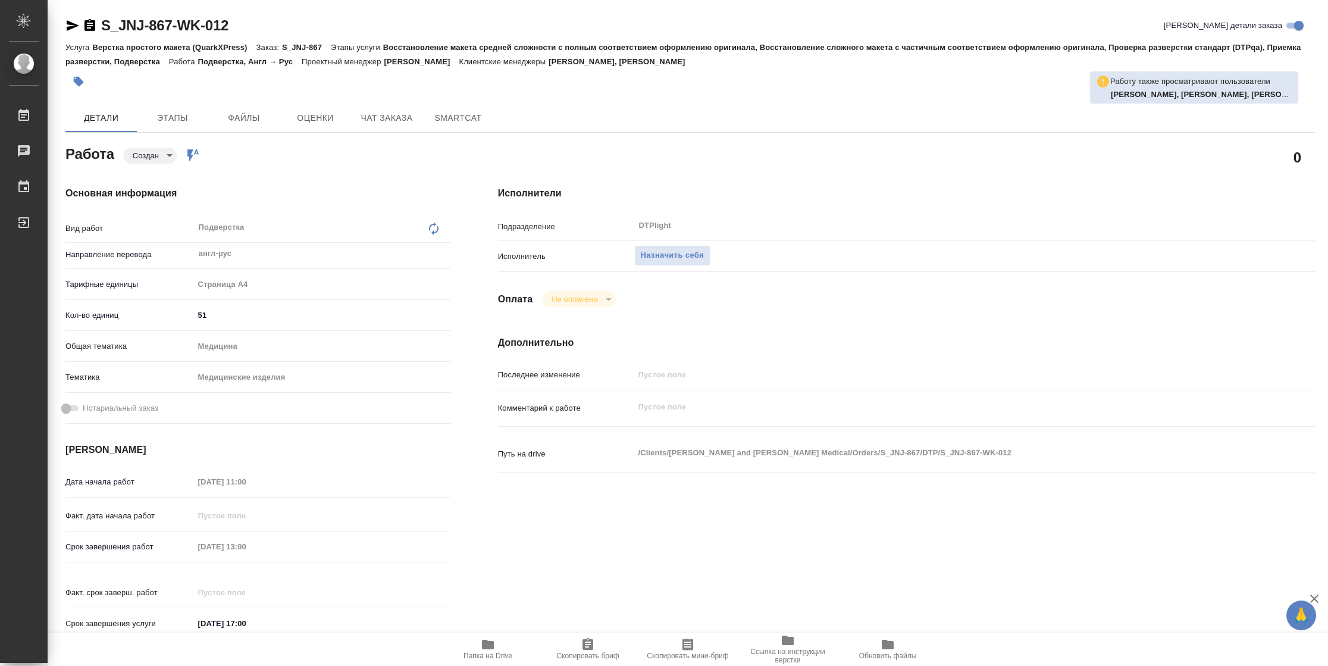
type textarea "x"
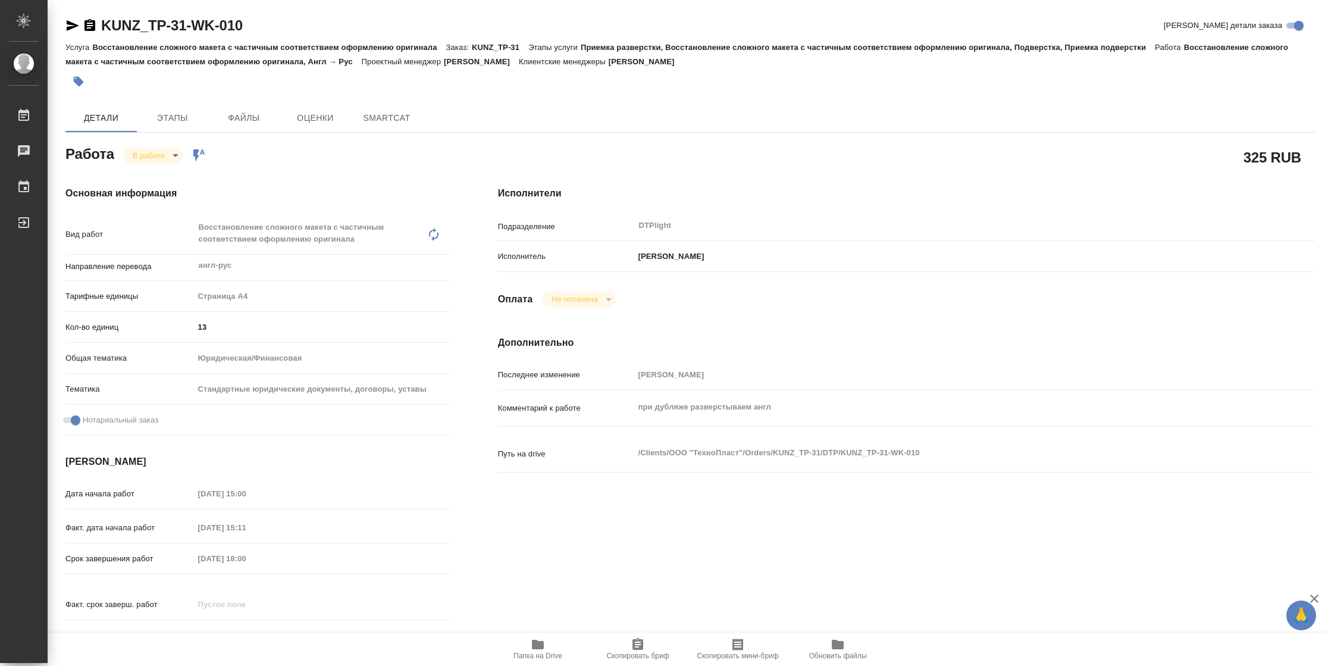
type textarea "x"
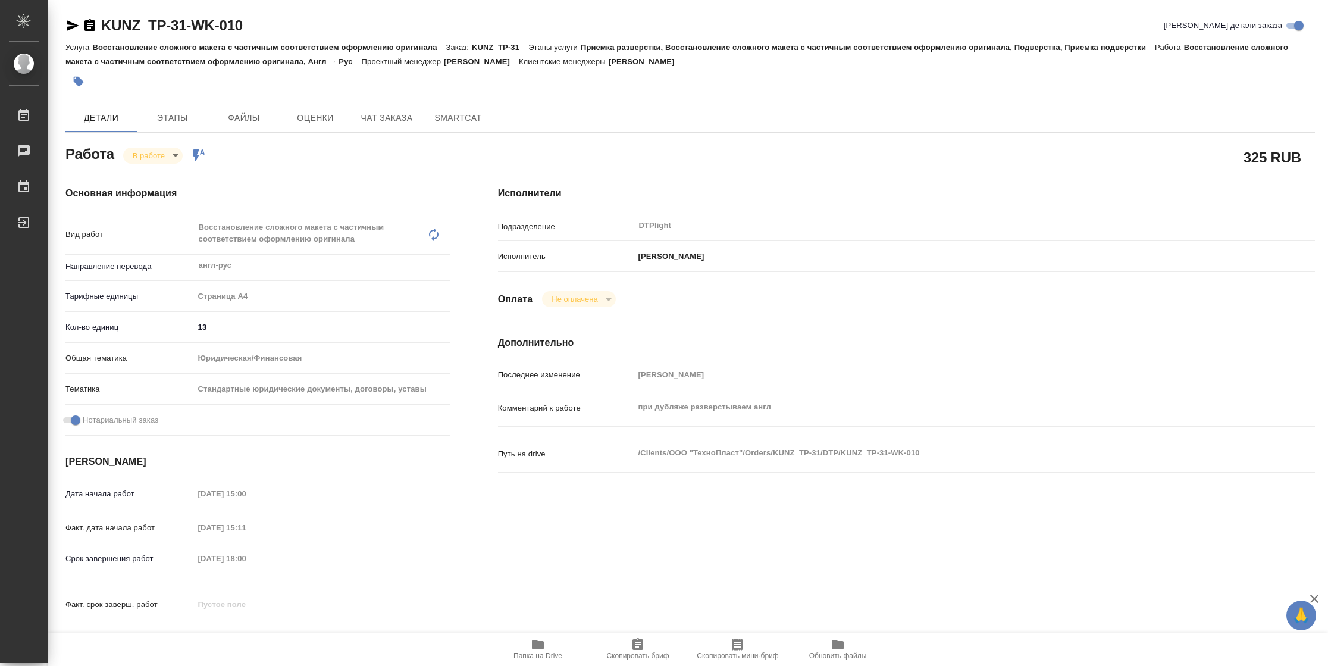
click at [522, 653] on span "Папка на Drive" at bounding box center [537, 655] width 49 height 8
type textarea "x"
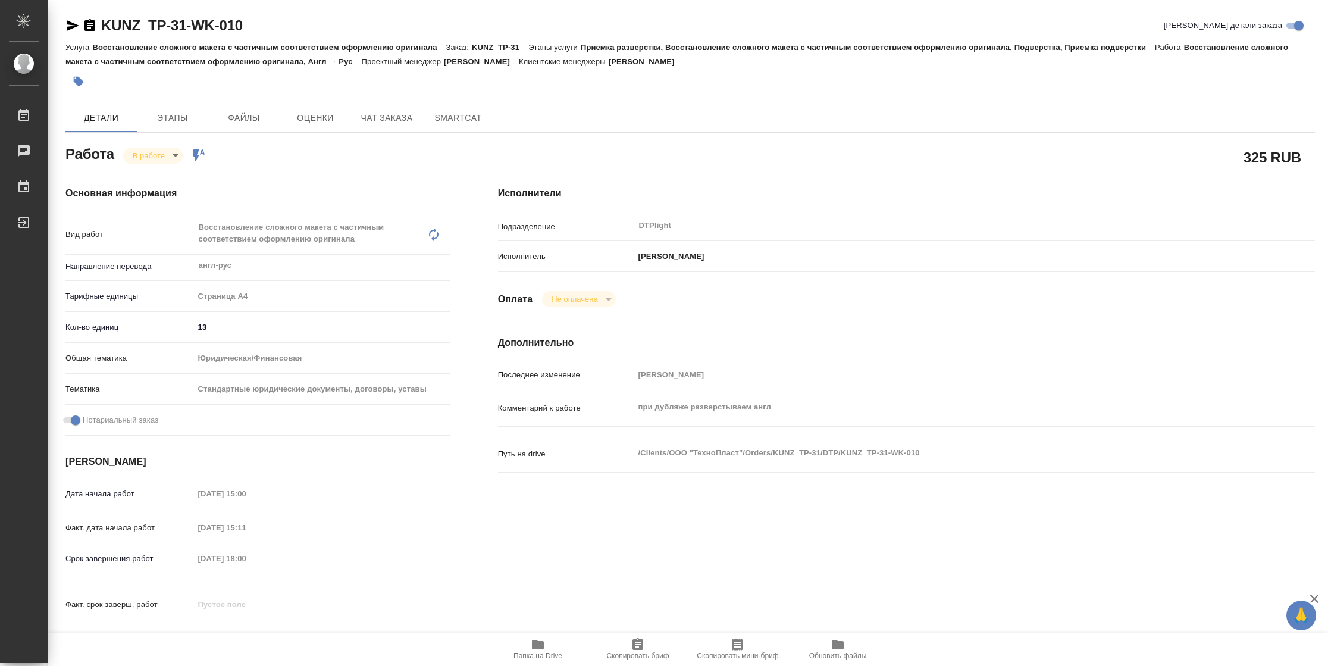
type textarea "x"
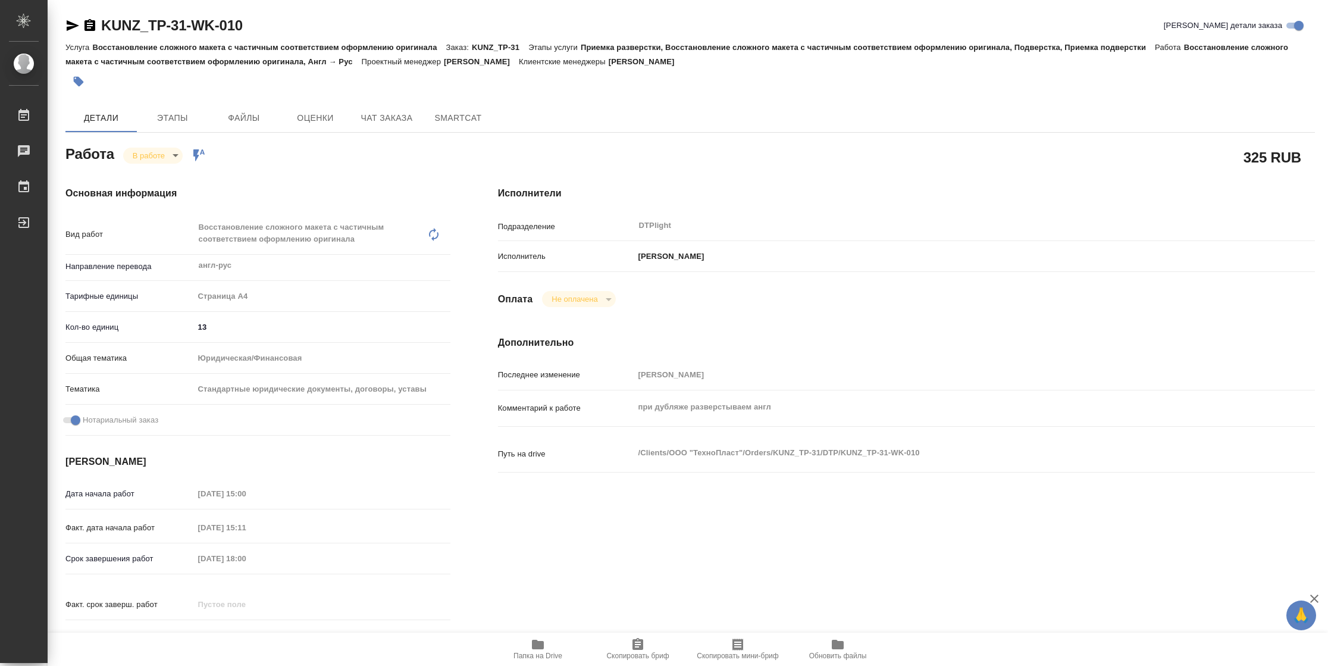
type textarea "x"
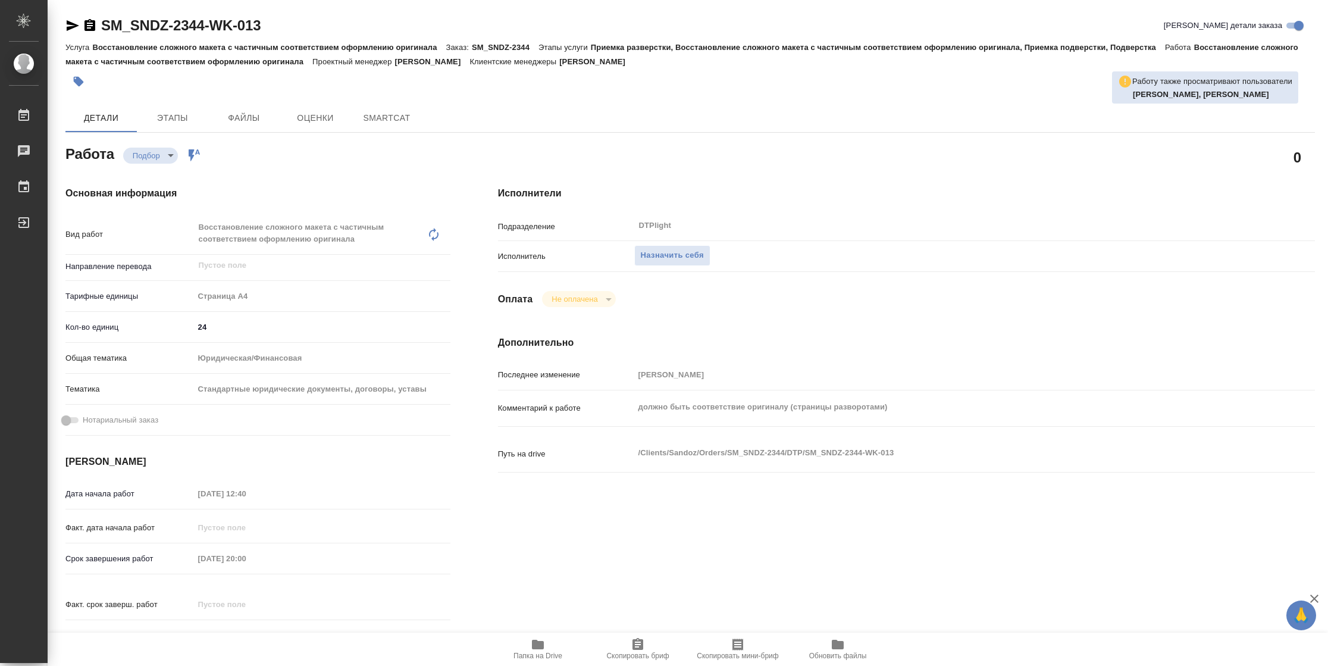
type textarea "x"
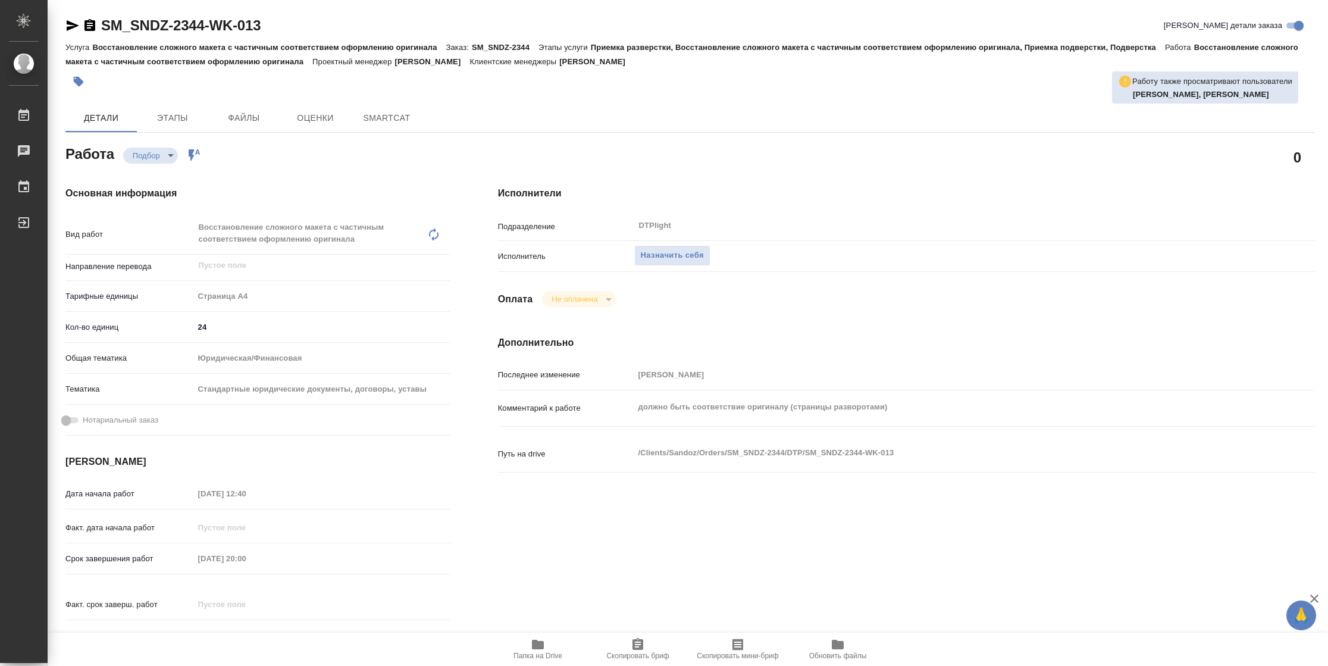
type textarea "x"
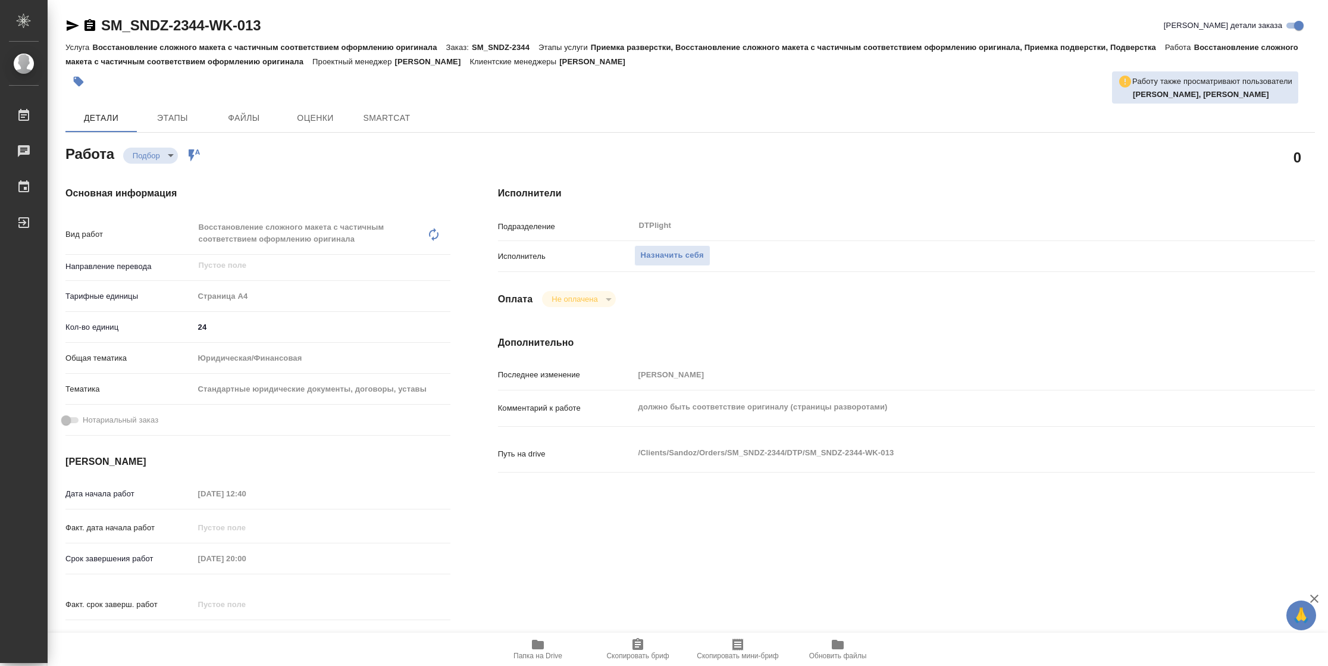
type textarea "x"
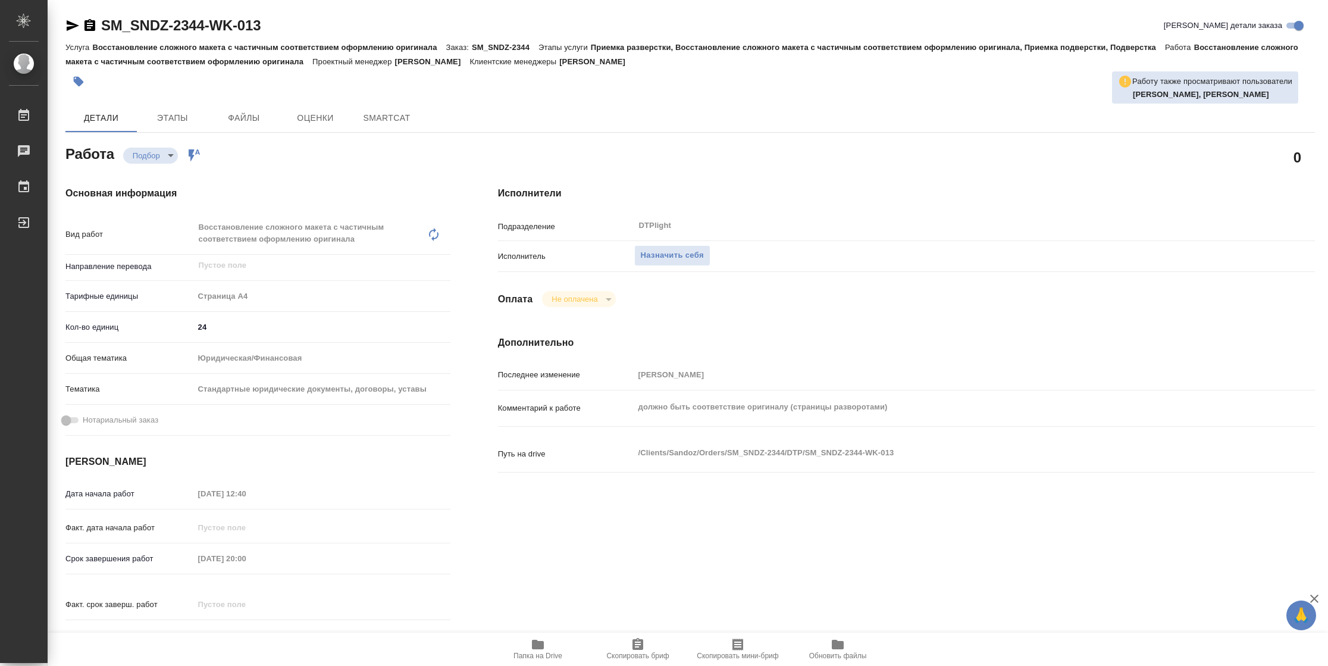
type textarea "x"
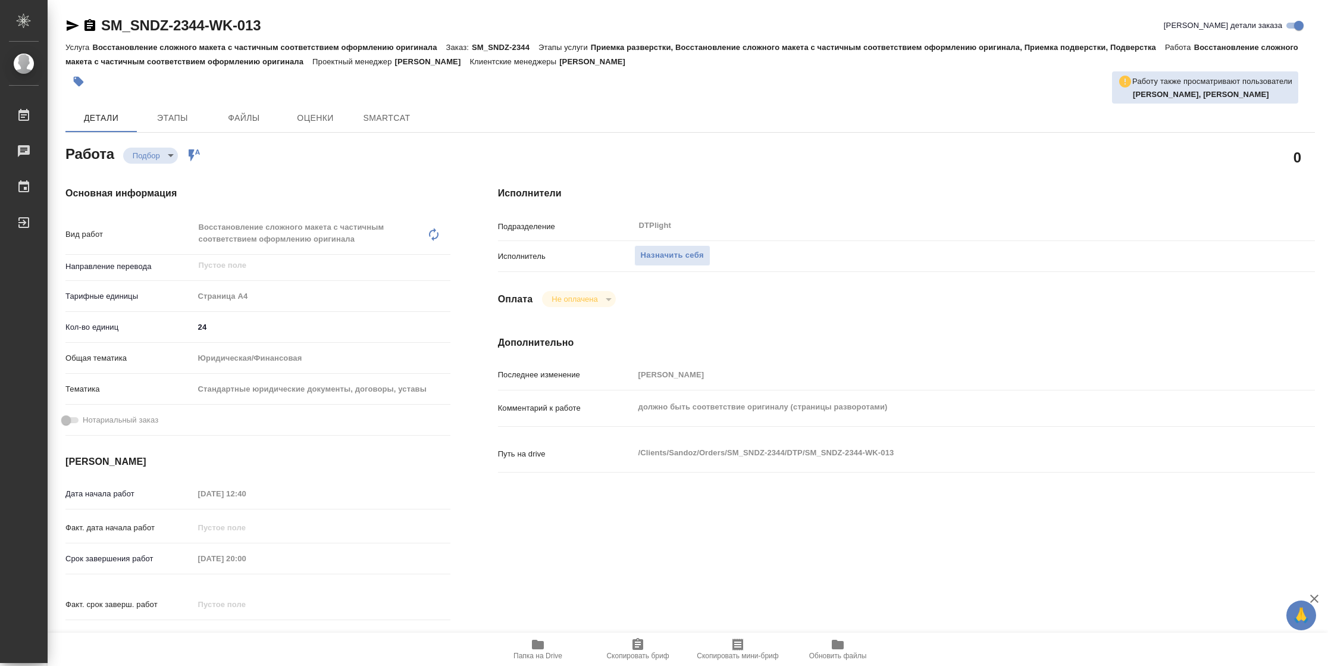
click at [548, 657] on span "Папка на Drive" at bounding box center [537, 655] width 49 height 8
type textarea "x"
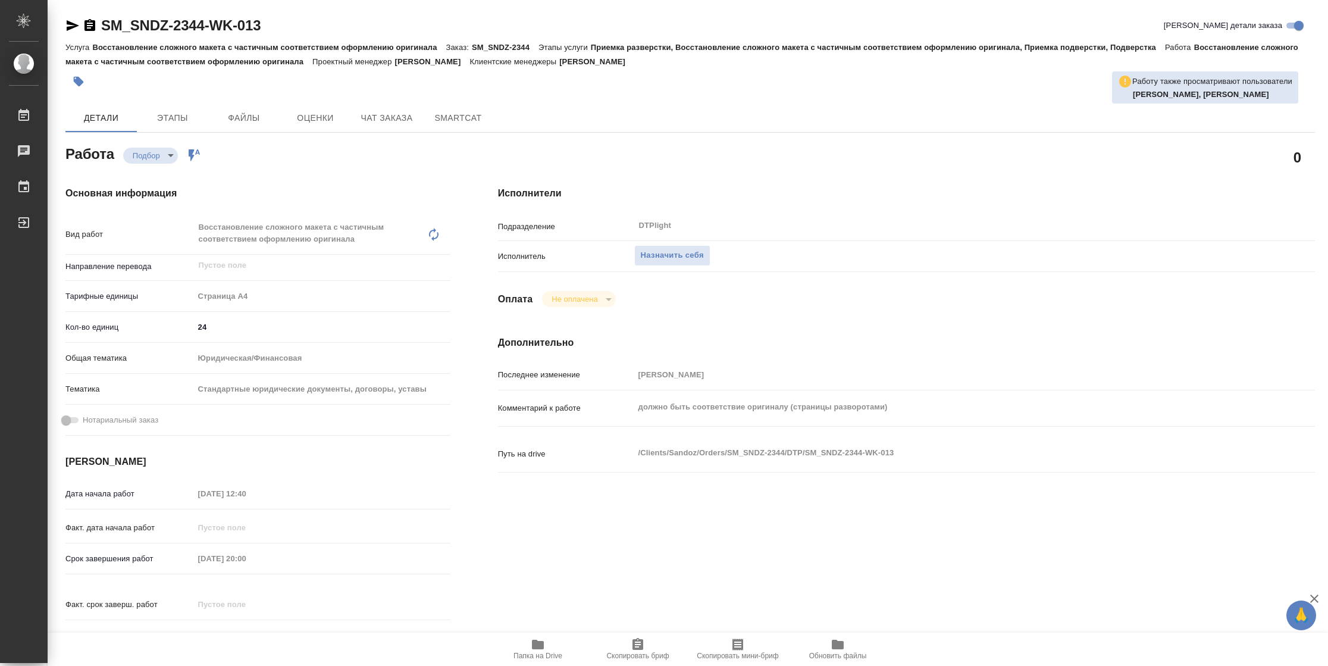
type textarea "x"
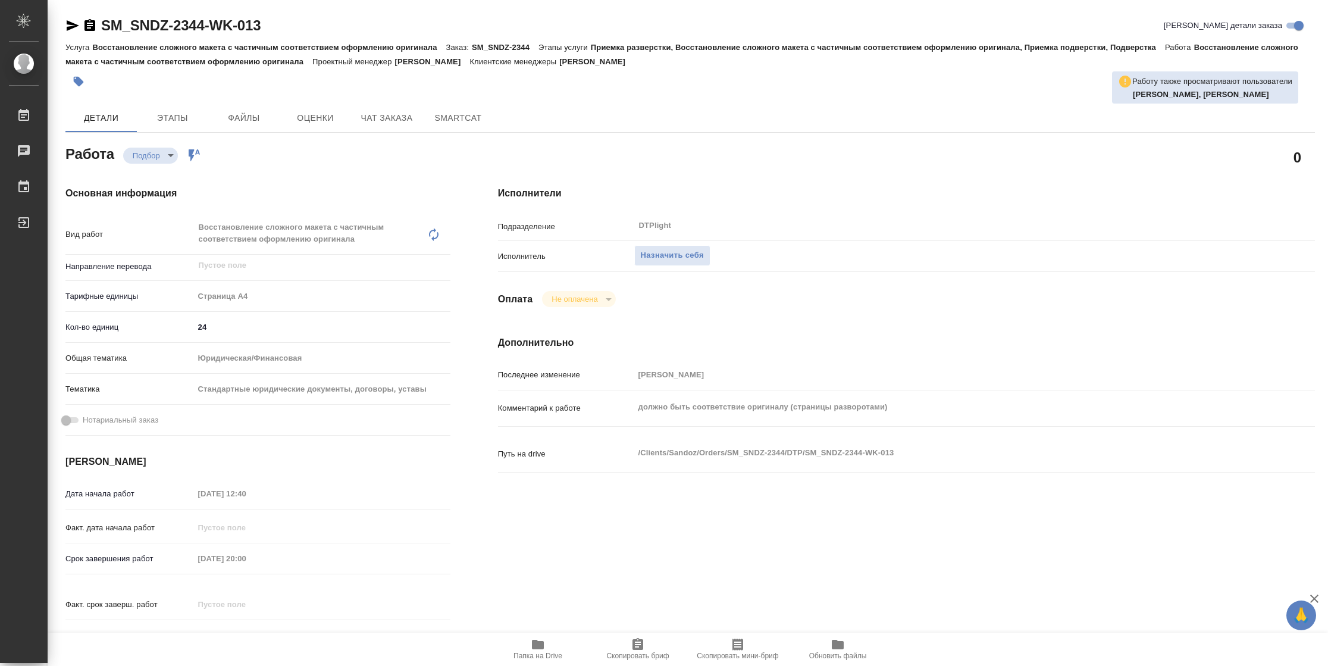
type textarea "x"
click at [672, 255] on span "Назначить себя" at bounding box center [672, 256] width 63 height 14
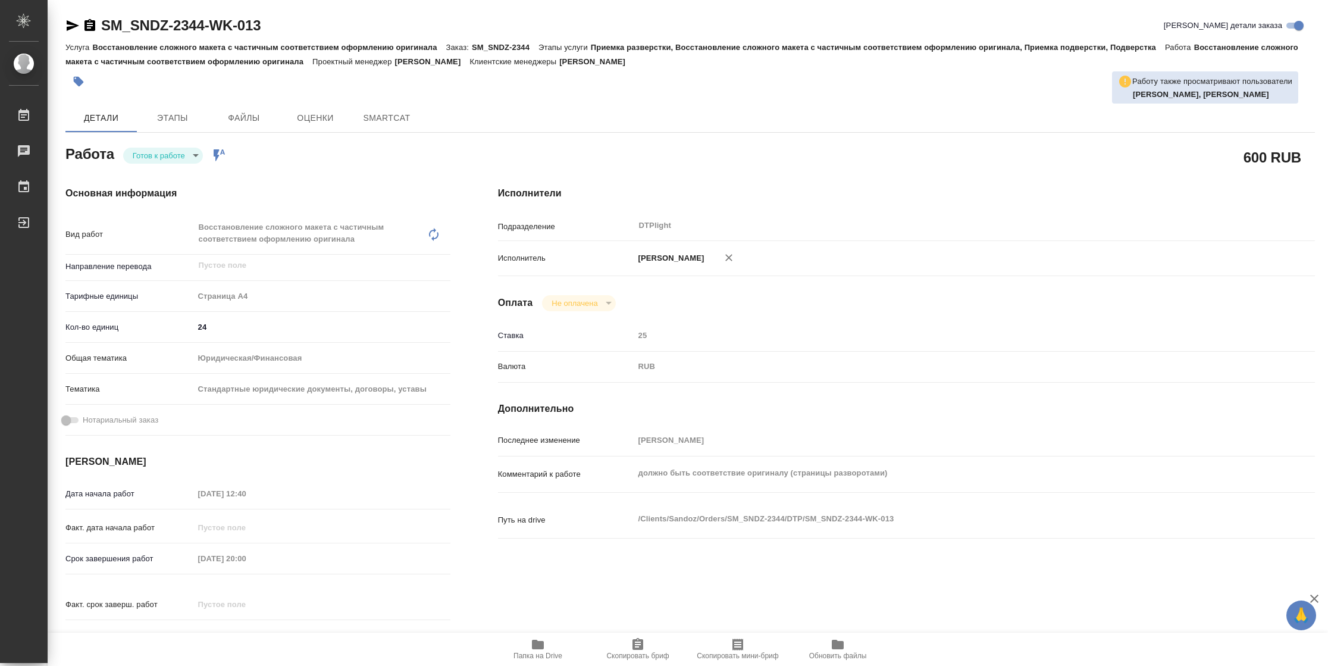
type textarea "x"
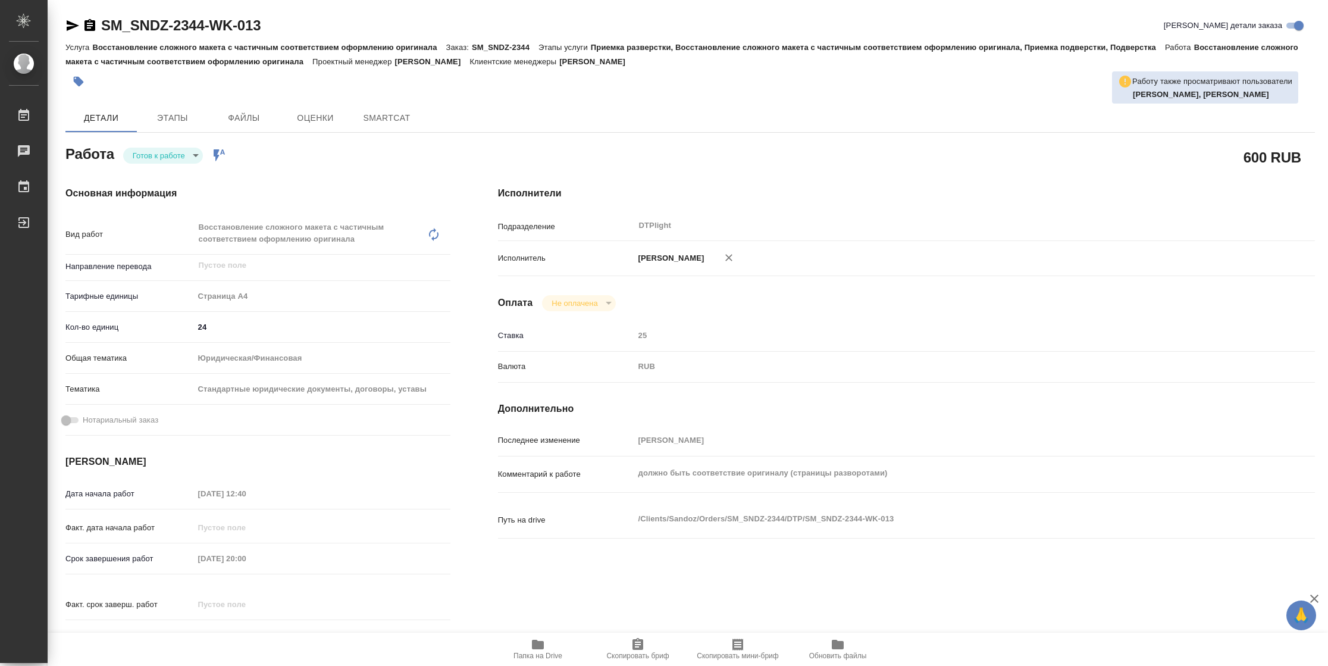
click at [151, 157] on body "🙏 .cls-1 fill:#fff; AWATERA [PERSON_NAME] Чаты График Выйти SM_SNDZ-2344-WK-013…" at bounding box center [664, 333] width 1328 height 666
type textarea "x"
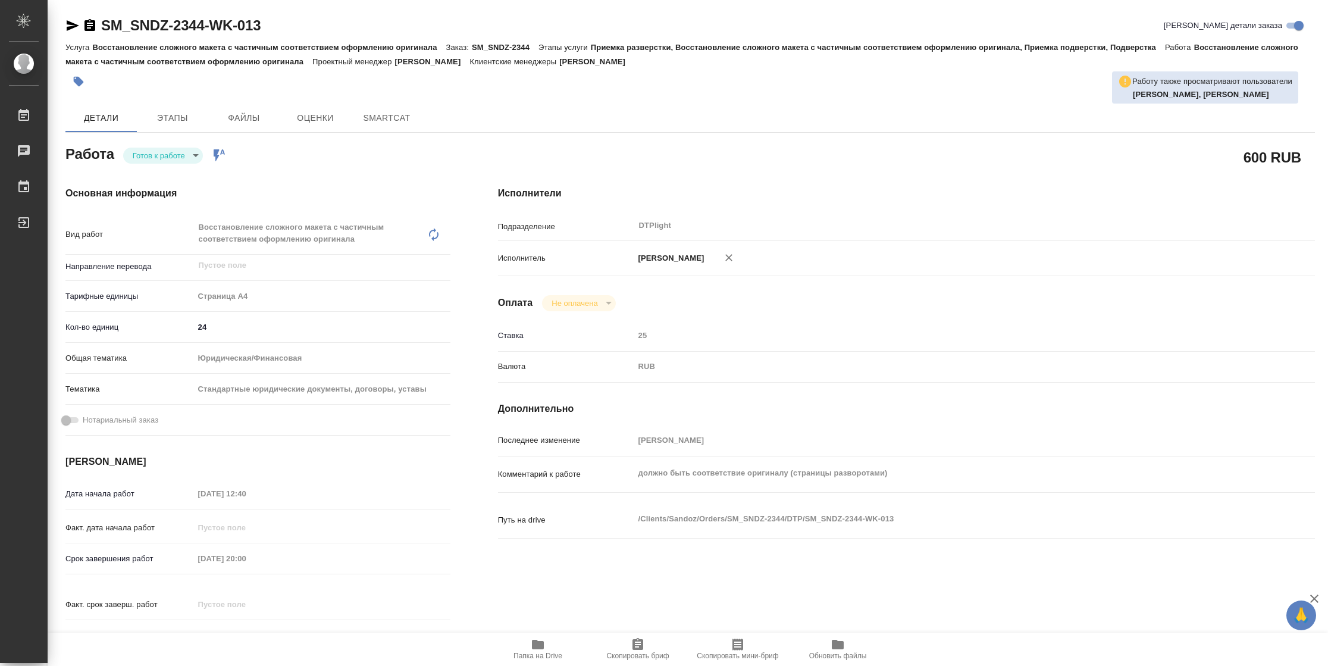
type textarea "x"
click at [151, 157] on button "В работе" at bounding box center [152, 155] width 39 height 13
type textarea "x"
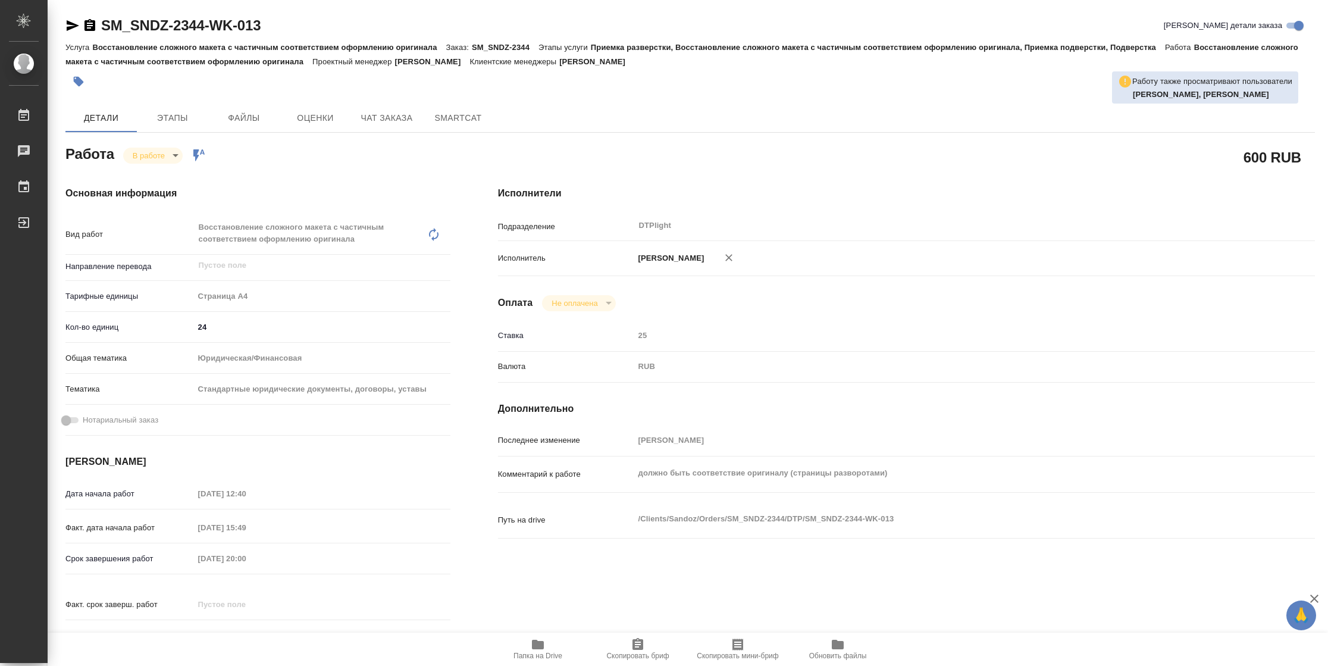
type textarea "x"
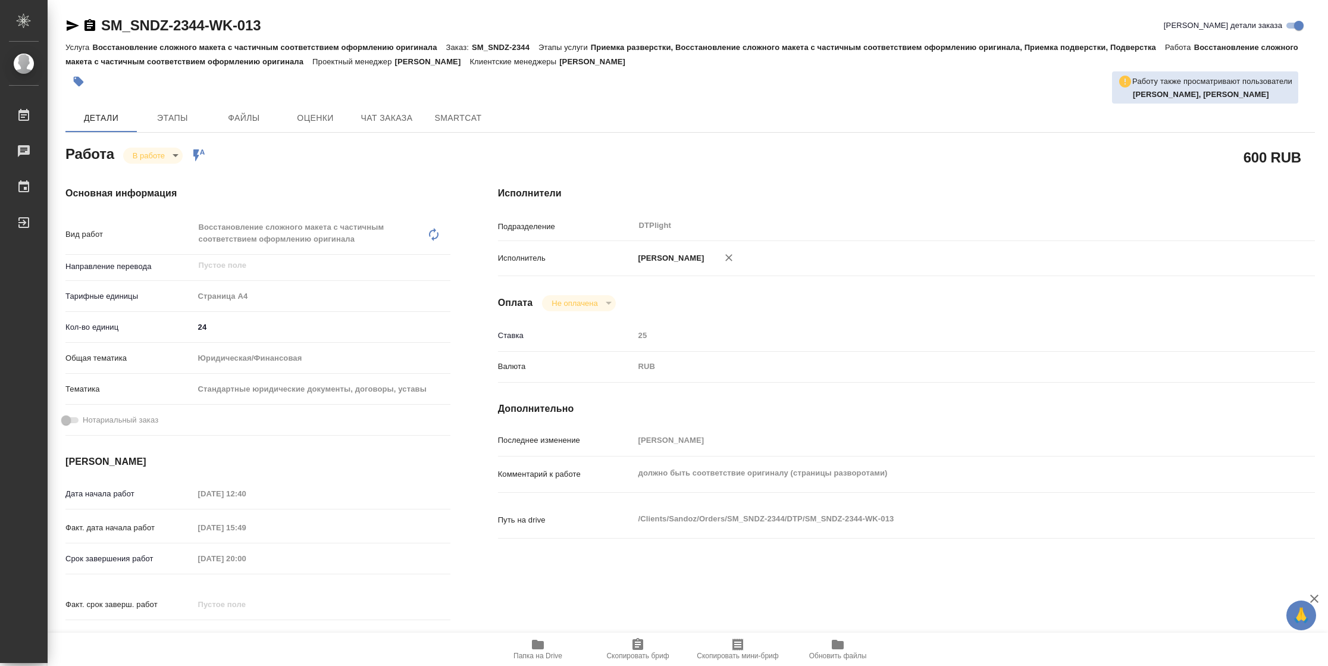
type textarea "x"
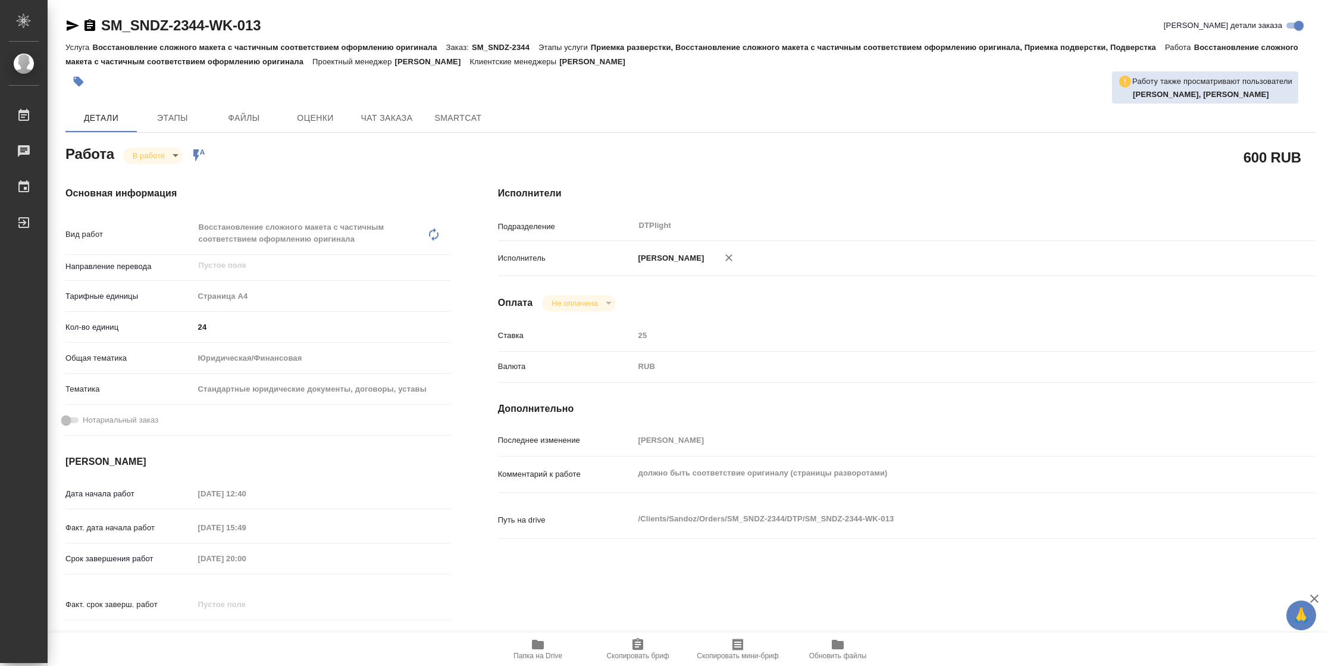
type textarea "x"
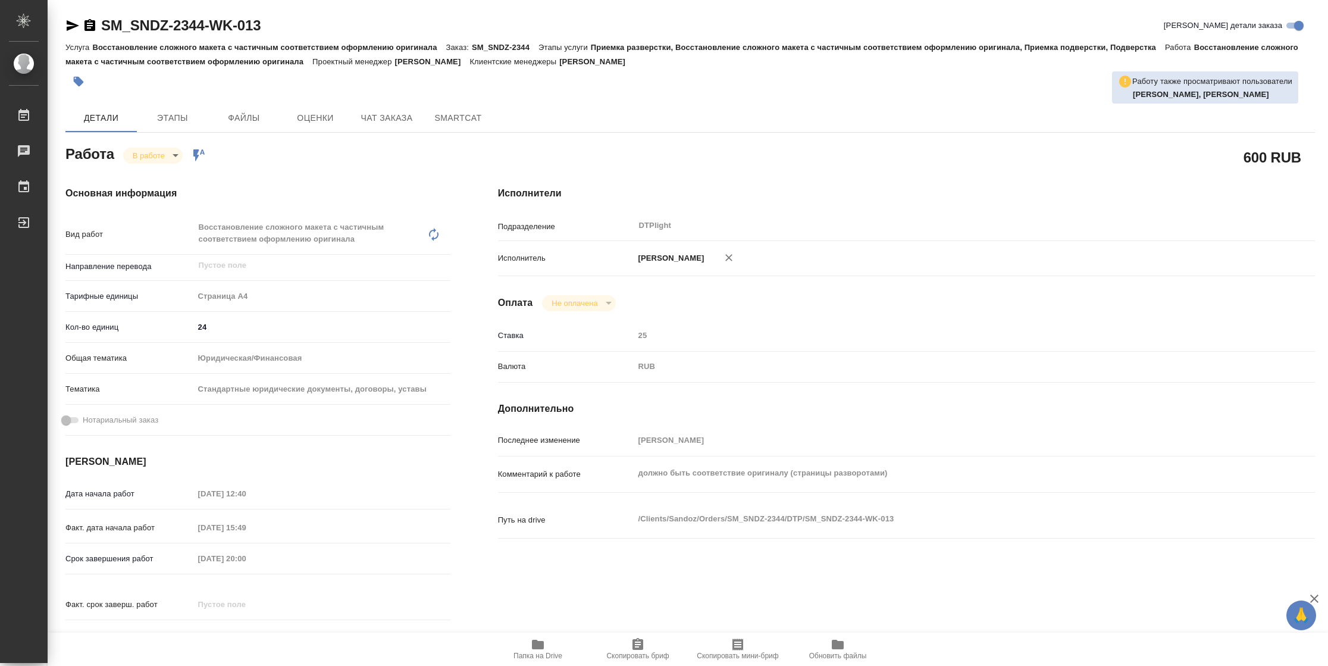
type textarea "x"
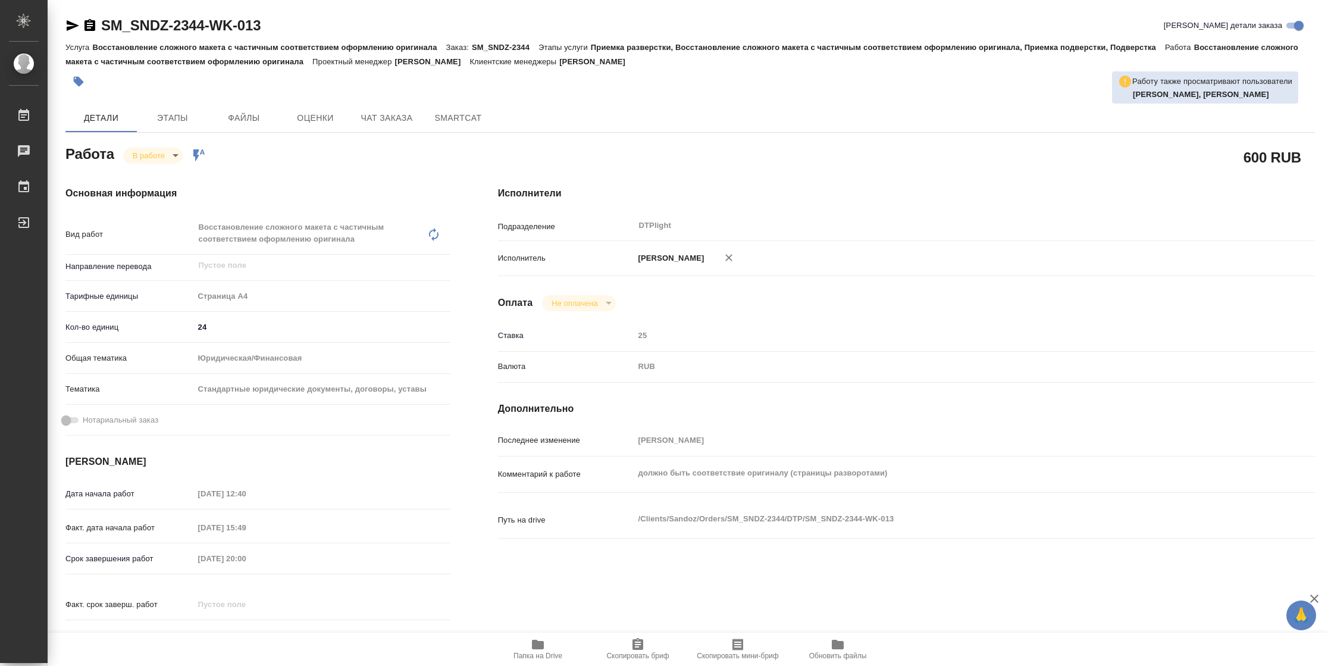
type textarea "x"
